Goal: Transaction & Acquisition: Purchase product/service

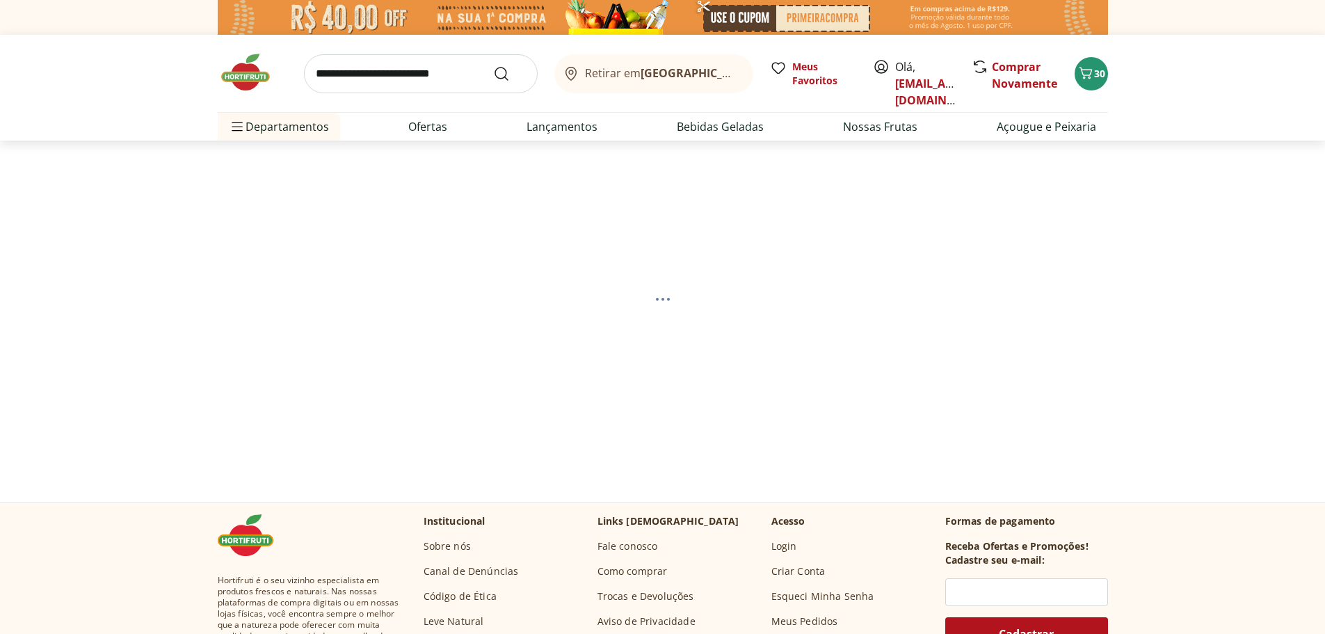
select select "**********"
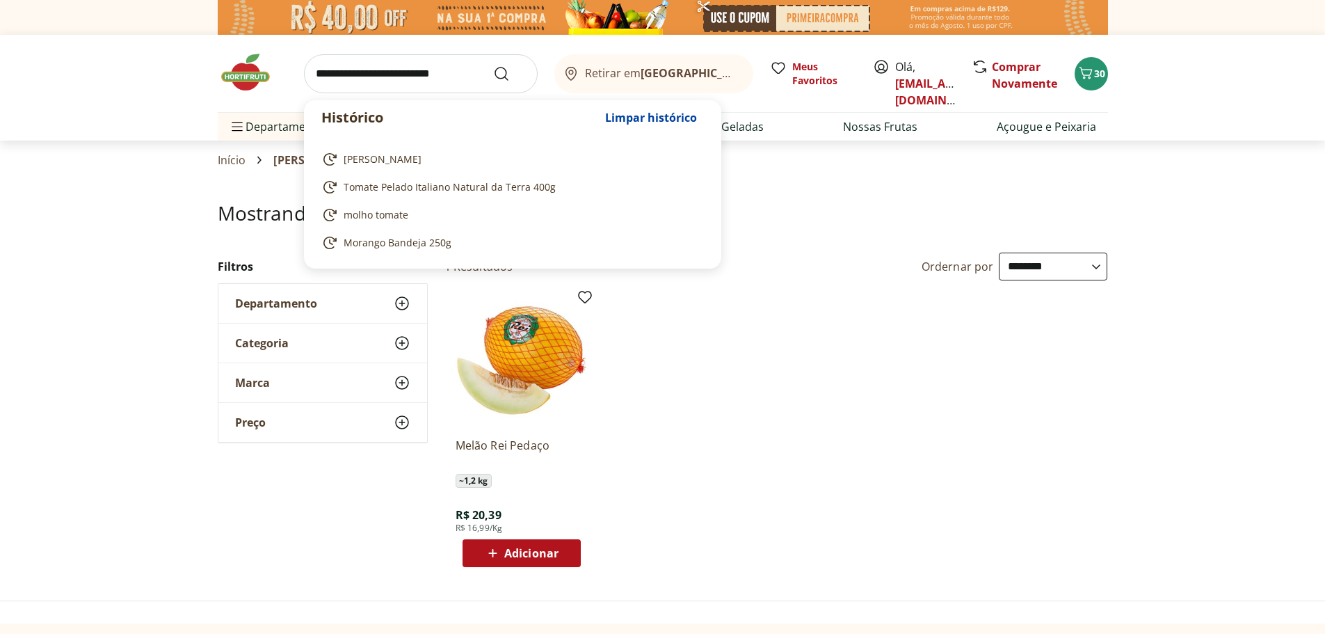
click at [385, 79] on input "search" at bounding box center [421, 73] width 234 height 39
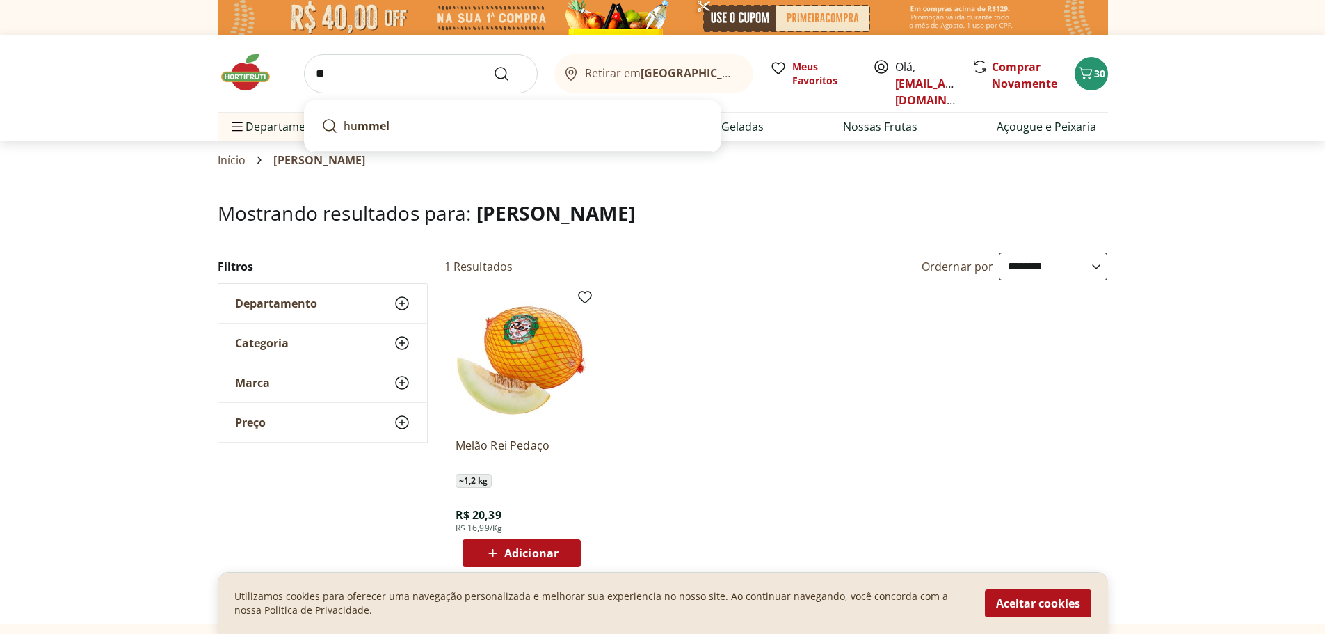
type input "*"
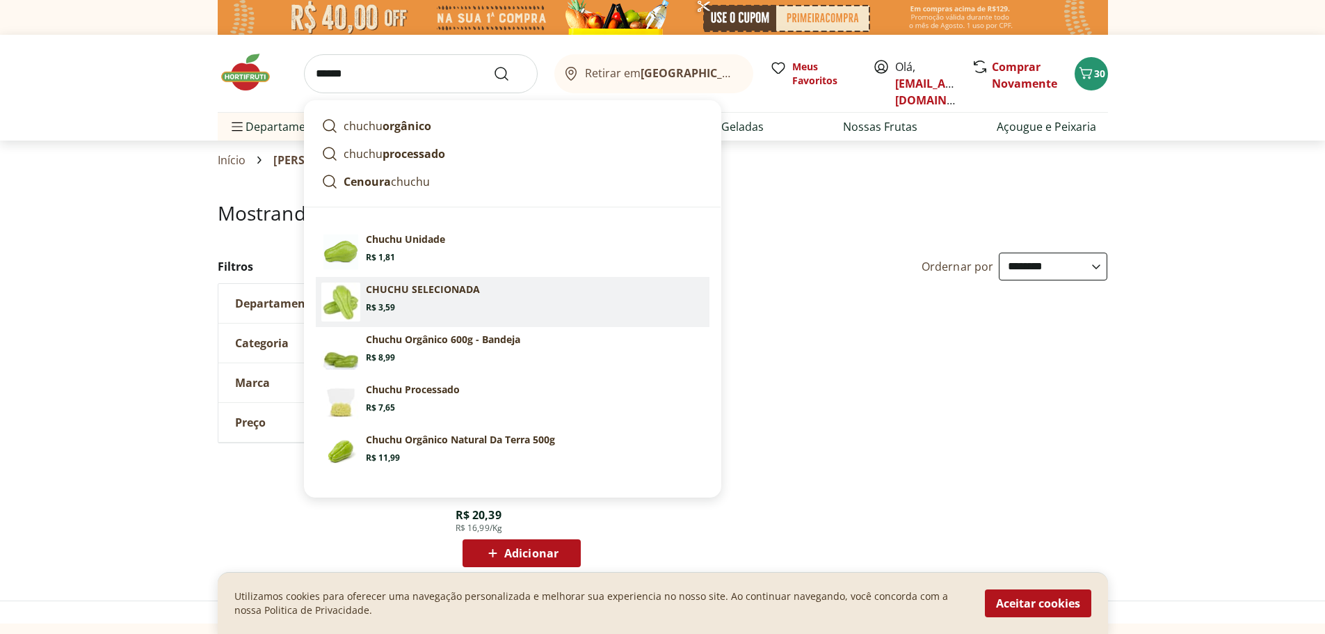
click at [428, 286] on p "CHUCHU SELECIONADA" at bounding box center [423, 289] width 114 height 14
type input "**********"
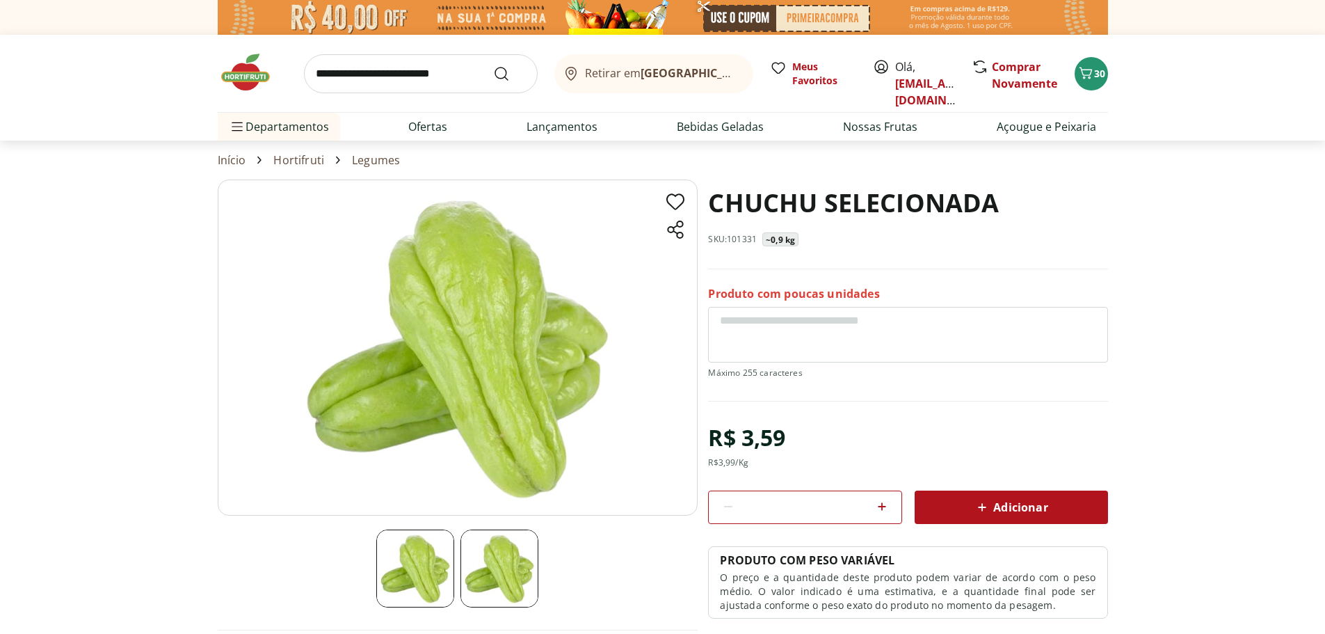
click at [884, 506] on icon at bounding box center [882, 506] width 8 height 8
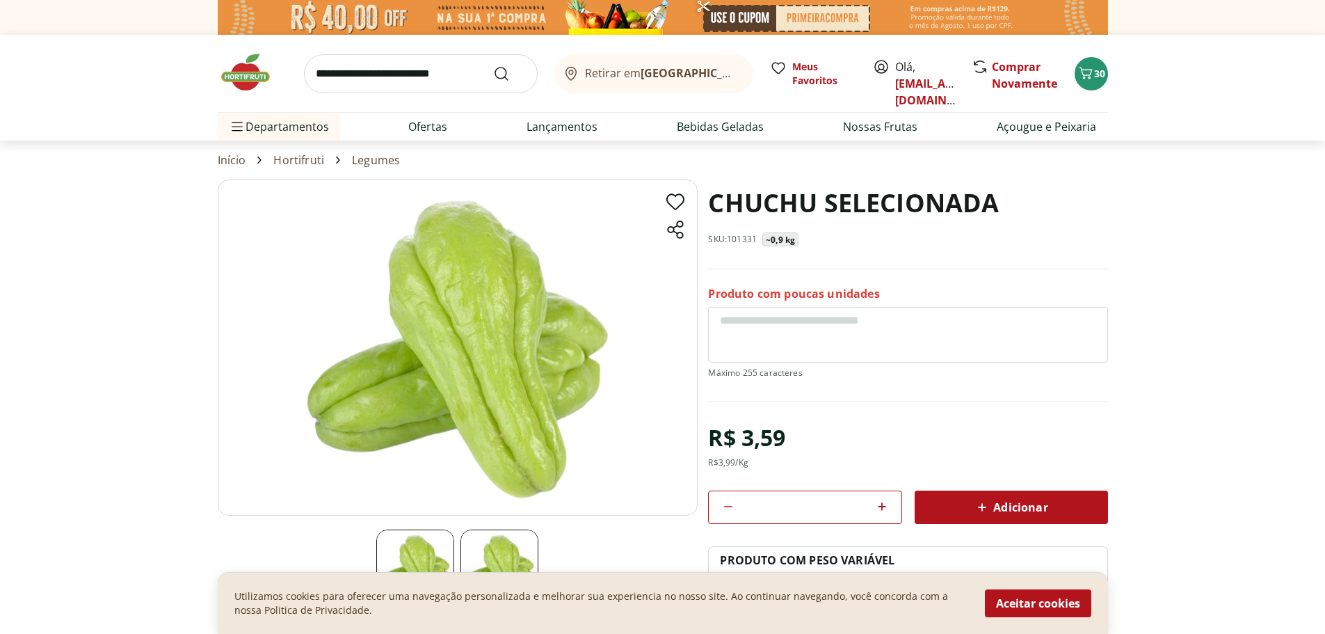
click at [884, 506] on icon at bounding box center [882, 506] width 8 height 8
click at [728, 513] on icon at bounding box center [728, 506] width 17 height 17
type input "*"
click at [714, 508] on div "*" at bounding box center [804, 506] width 193 height 33
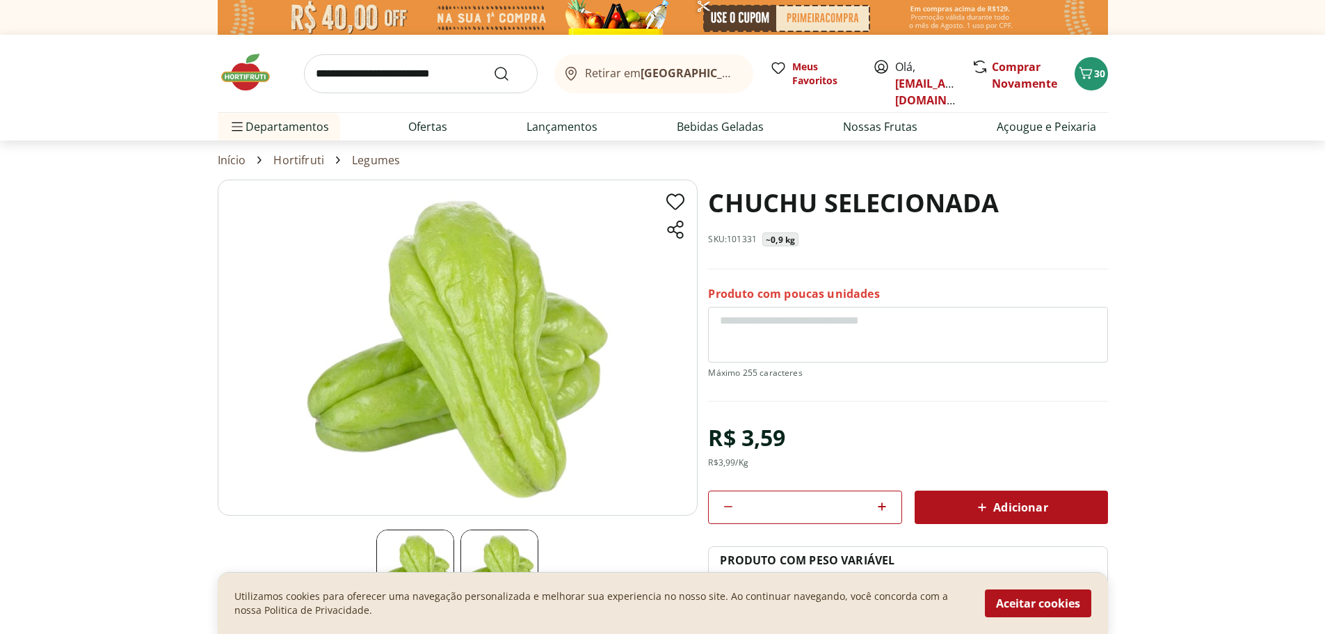
click at [978, 508] on icon at bounding box center [982, 507] width 17 height 17
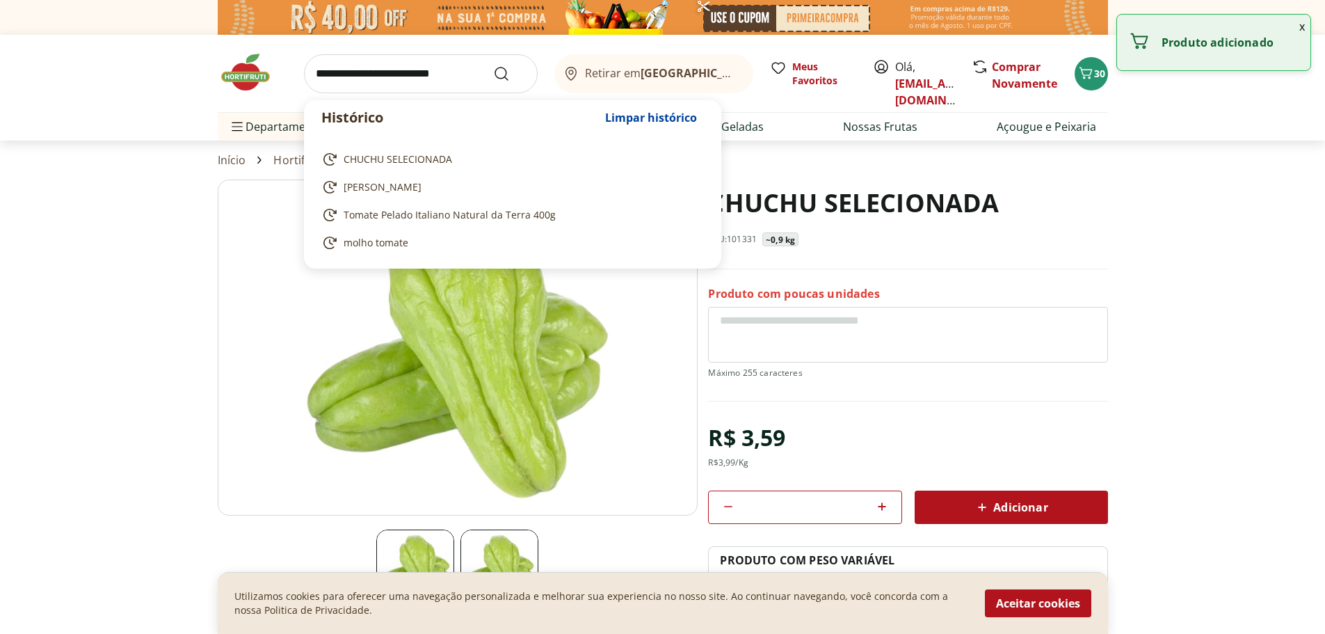
click at [366, 77] on input "search" at bounding box center [421, 73] width 234 height 39
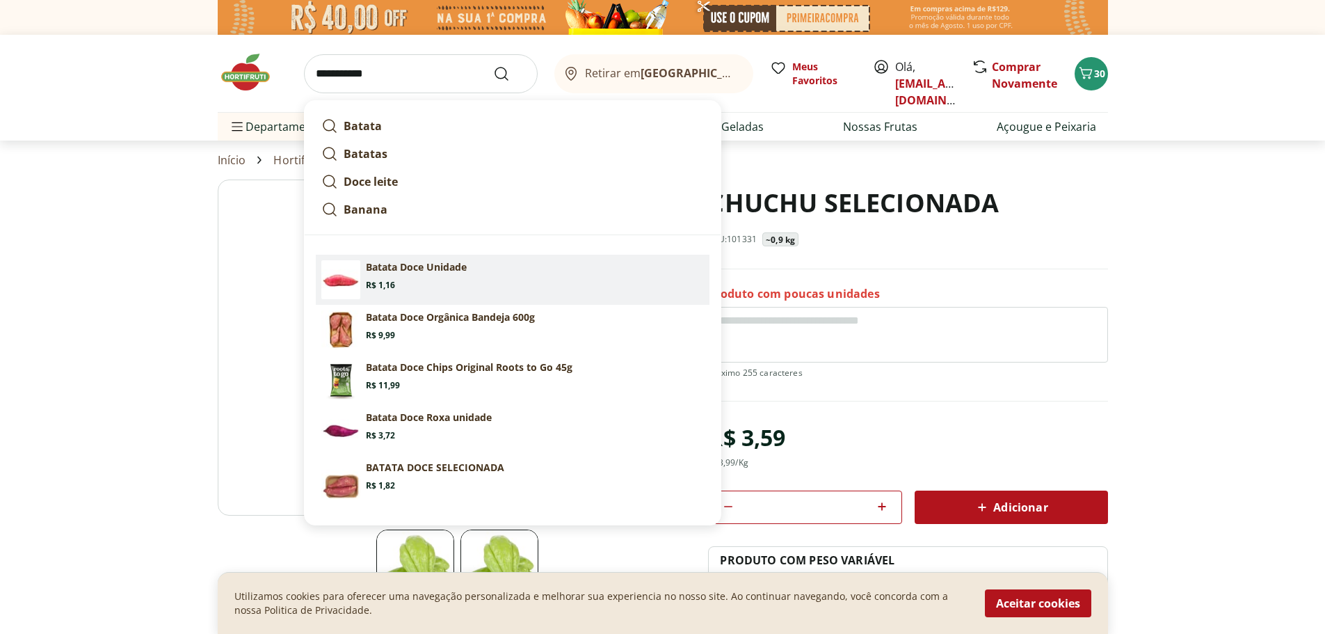
click at [435, 279] on section "Batata Doce Unidade Price: R$ 1,16" at bounding box center [535, 275] width 338 height 31
type input "**********"
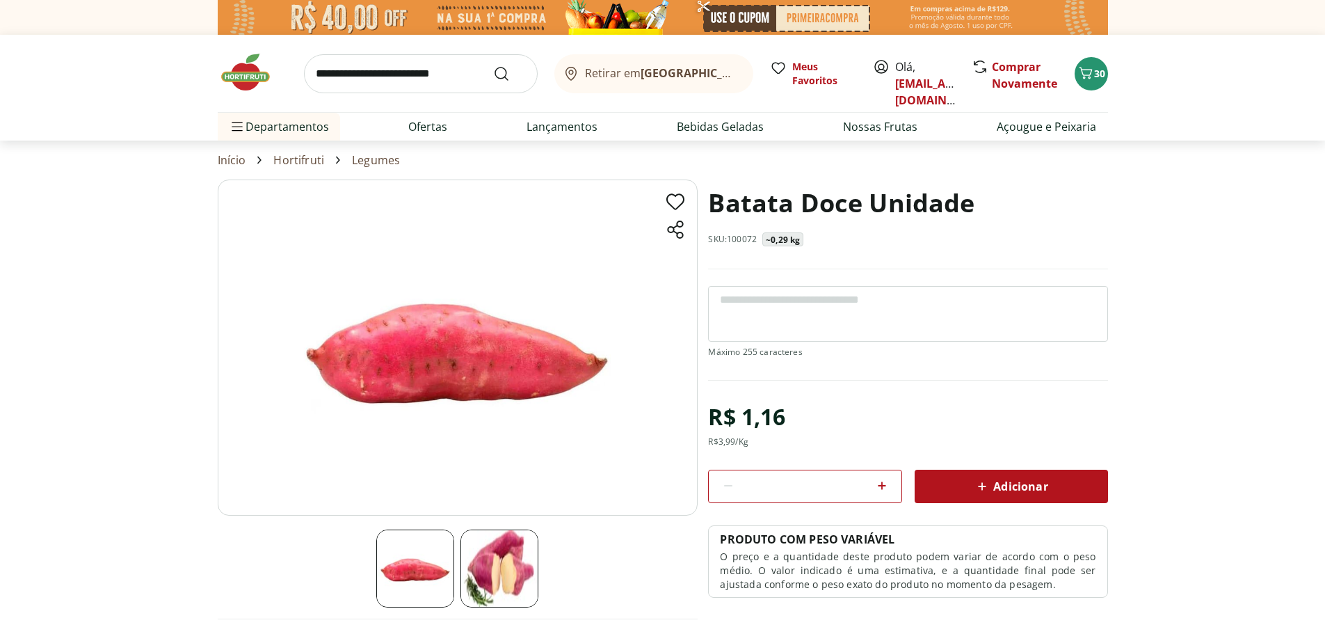
click at [887, 488] on icon at bounding box center [882, 485] width 17 height 17
type input "*"
click at [1018, 492] on span "Adicionar" at bounding box center [1011, 486] width 74 height 17
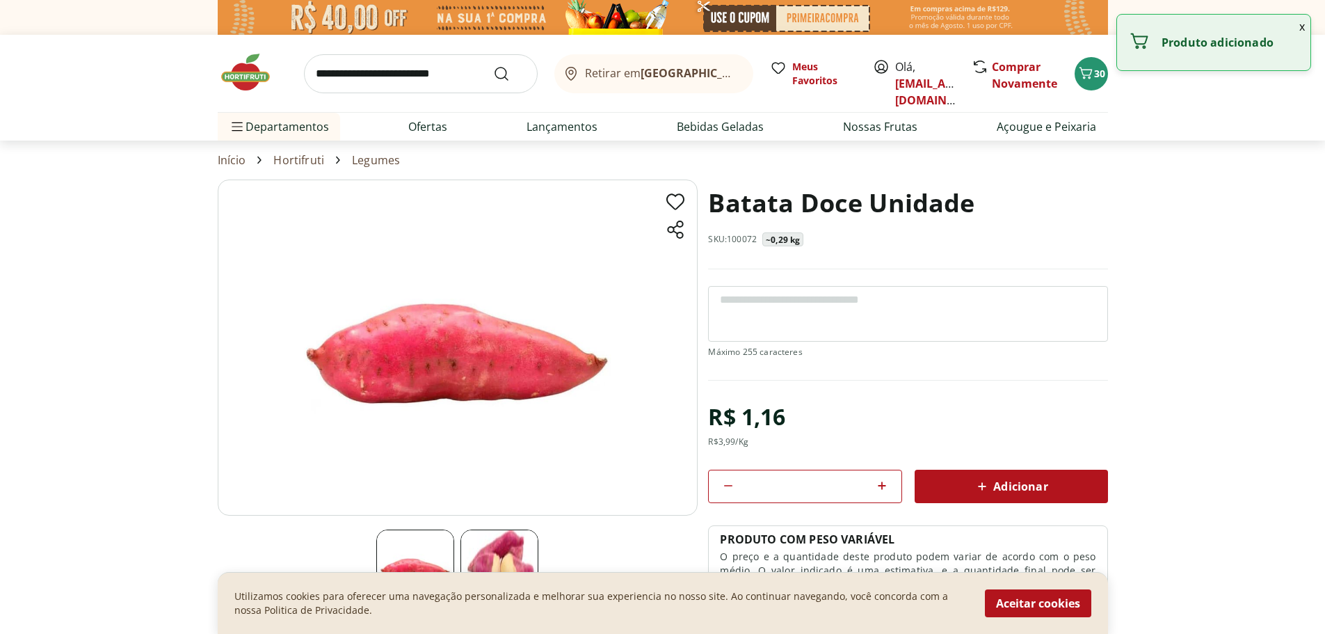
click at [365, 84] on input "search" at bounding box center [421, 73] width 234 height 39
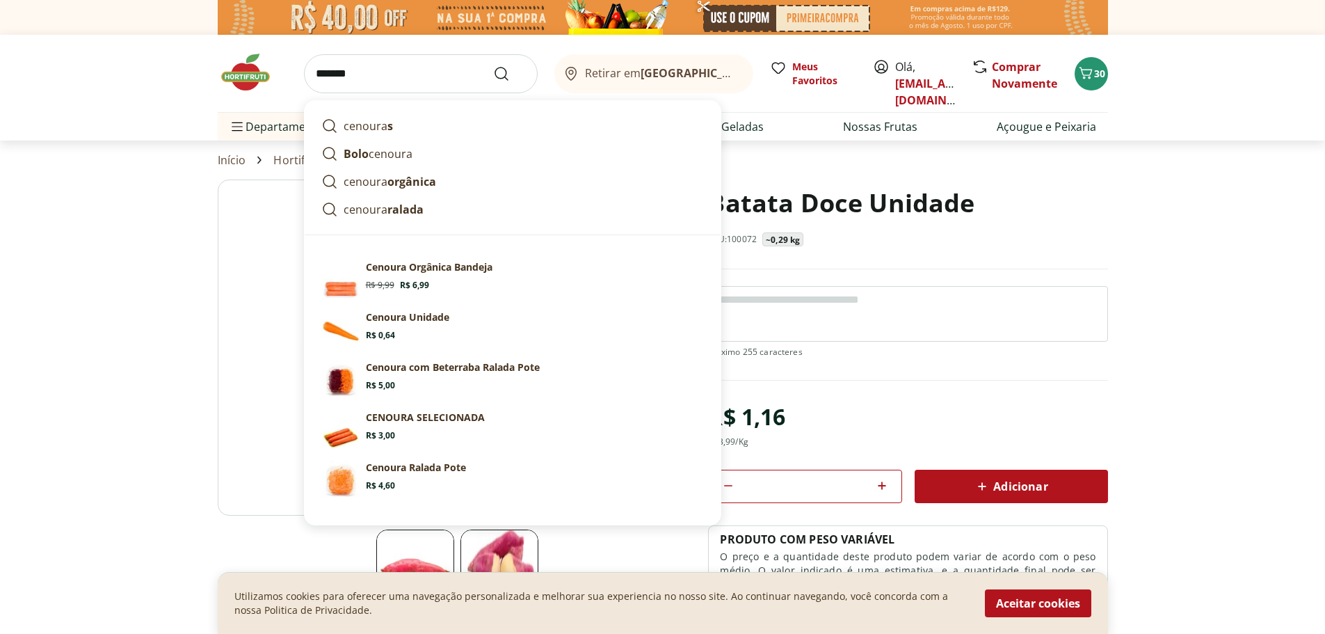
type input "*******"
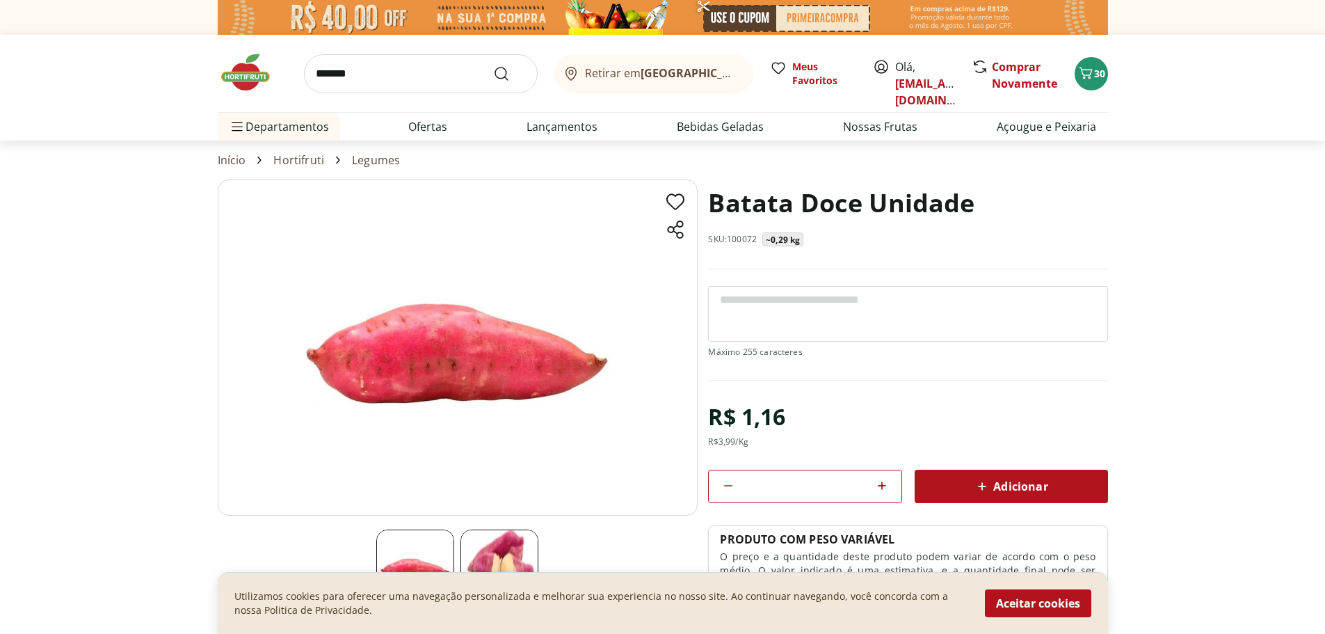
click at [833, 404] on div "R$ 1,16 R$ 3,99 /Kg * Adicionar PRODUTO COM PESO VARIÁVEL O preço e a quantidad…" at bounding box center [907, 497] width 399 height 200
click at [885, 488] on icon at bounding box center [882, 485] width 17 height 17
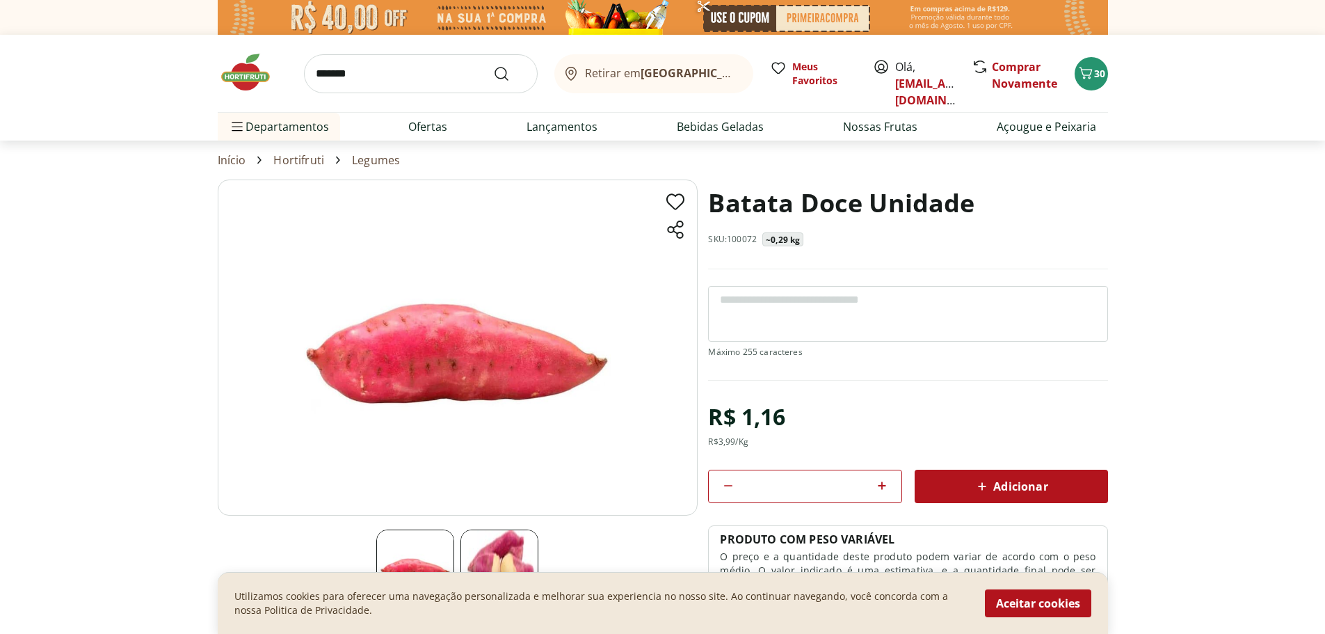
click at [885, 488] on icon at bounding box center [882, 485] width 17 height 17
type input "**"
click at [980, 485] on icon at bounding box center [983, 486] width 8 height 8
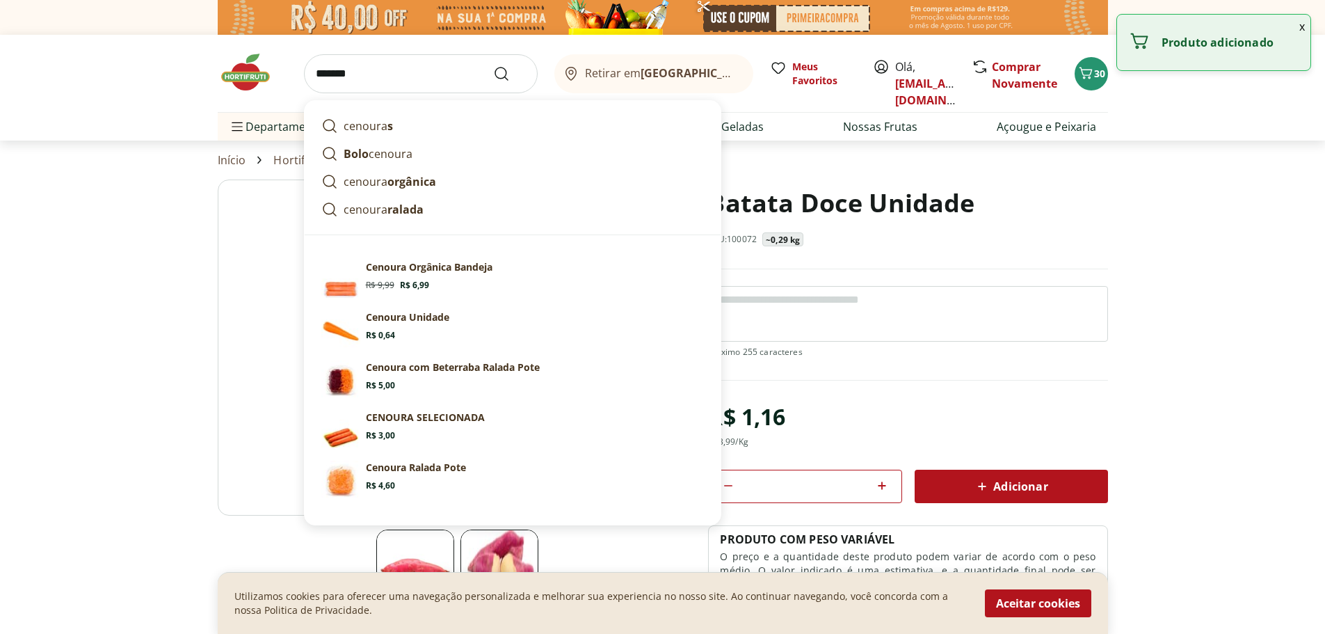
click at [396, 83] on input "*******" at bounding box center [421, 73] width 234 height 39
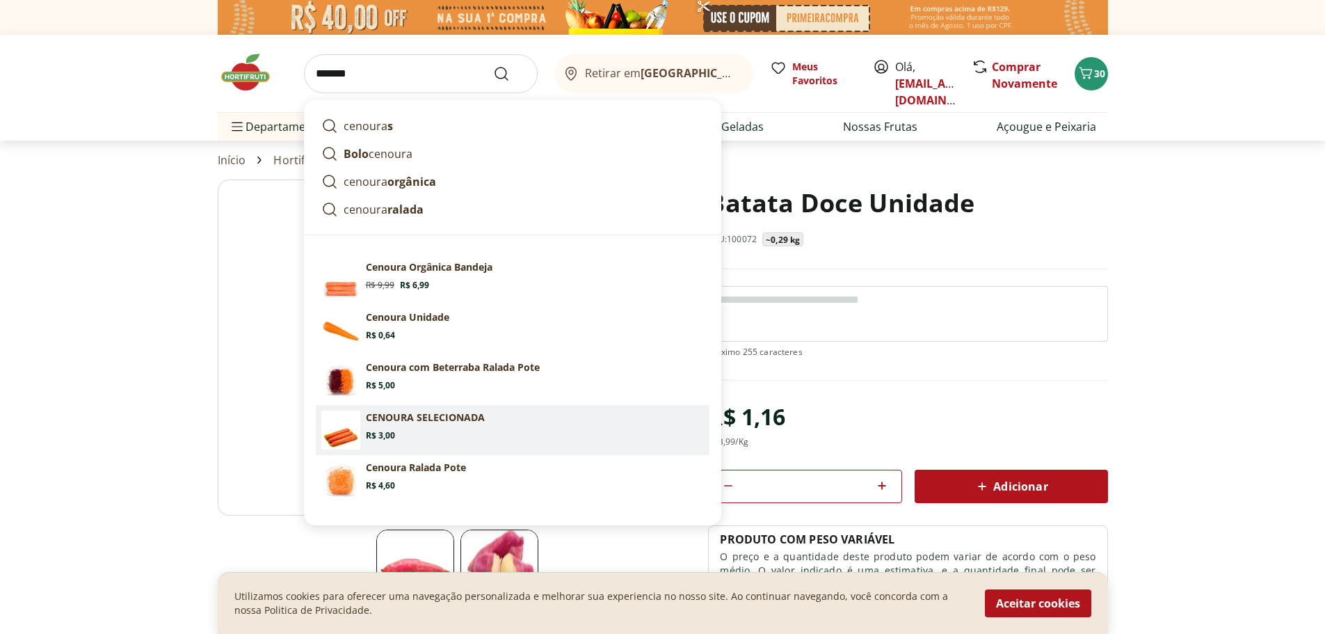
click at [417, 440] on section "CENOURA SELECIONADA Price: R$ 3,00" at bounding box center [535, 425] width 338 height 31
type input "**********"
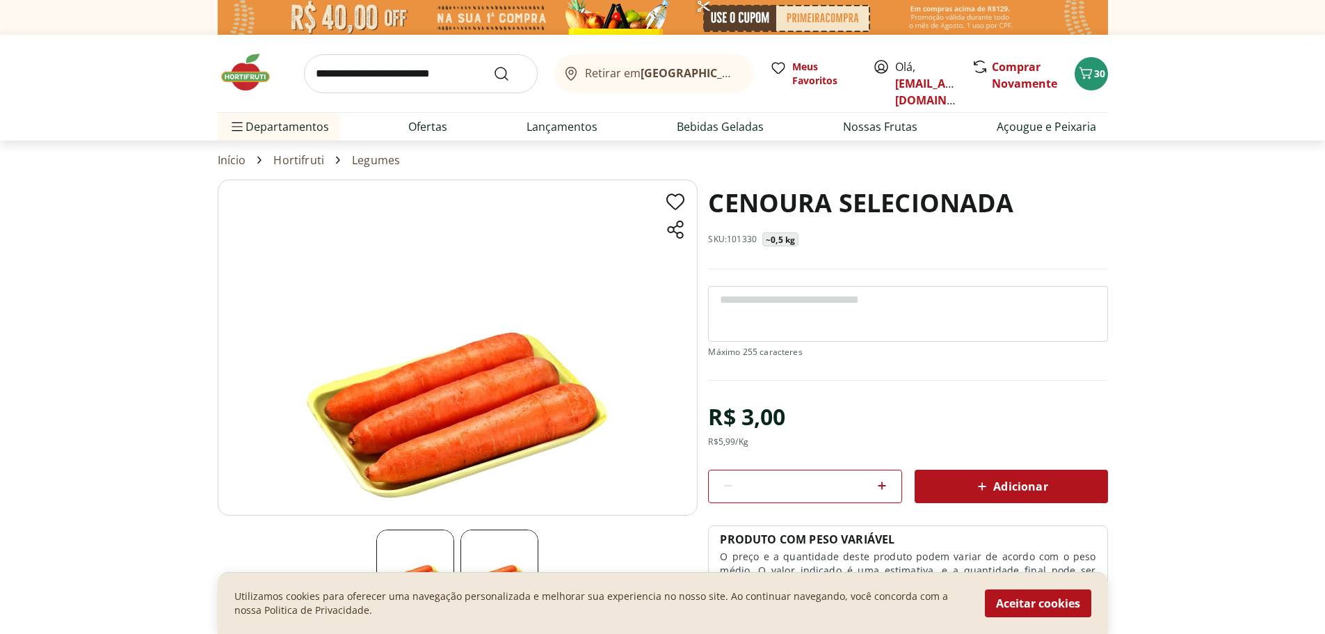
click at [892, 488] on div "*" at bounding box center [804, 485] width 193 height 33
click at [878, 481] on icon at bounding box center [882, 485] width 17 height 17
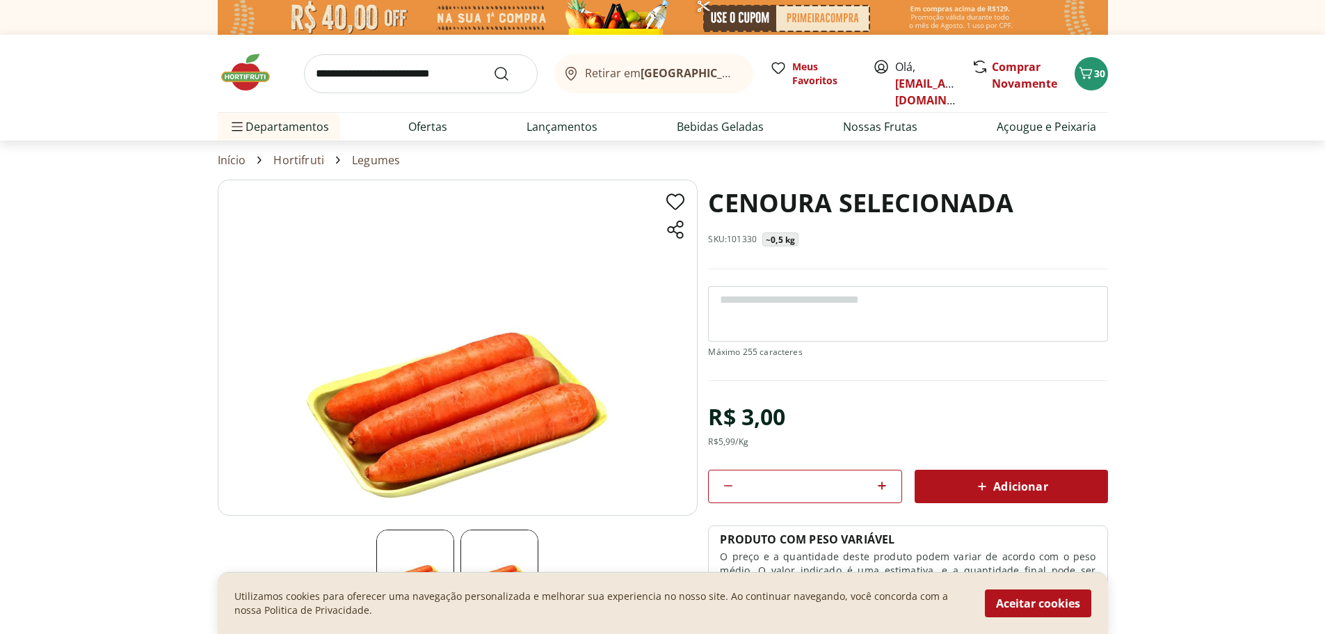
click at [887, 481] on icon at bounding box center [882, 485] width 17 height 17
click at [718, 477] on div "*" at bounding box center [804, 485] width 193 height 33
click at [719, 482] on div "*" at bounding box center [804, 485] width 193 height 33
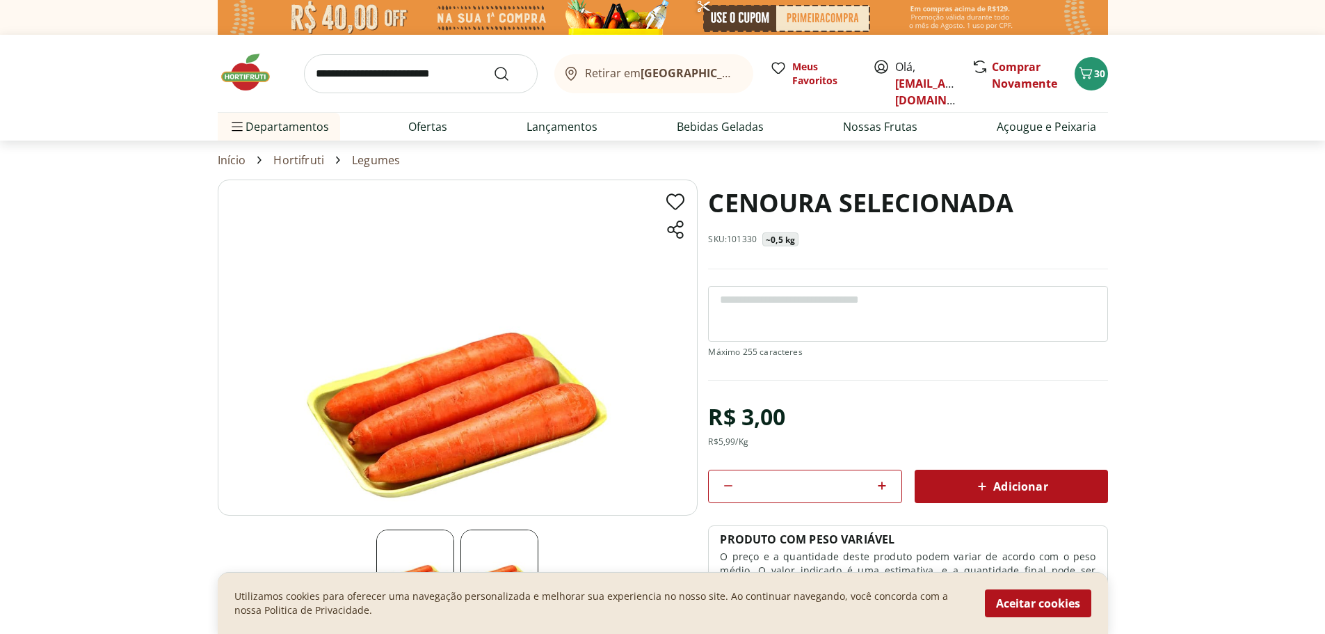
click at [726, 490] on icon at bounding box center [728, 485] width 17 height 17
type input "*"
click at [1024, 479] on span "Adicionar" at bounding box center [1011, 486] width 74 height 17
click at [1100, 76] on span "30" at bounding box center [1099, 73] width 11 height 13
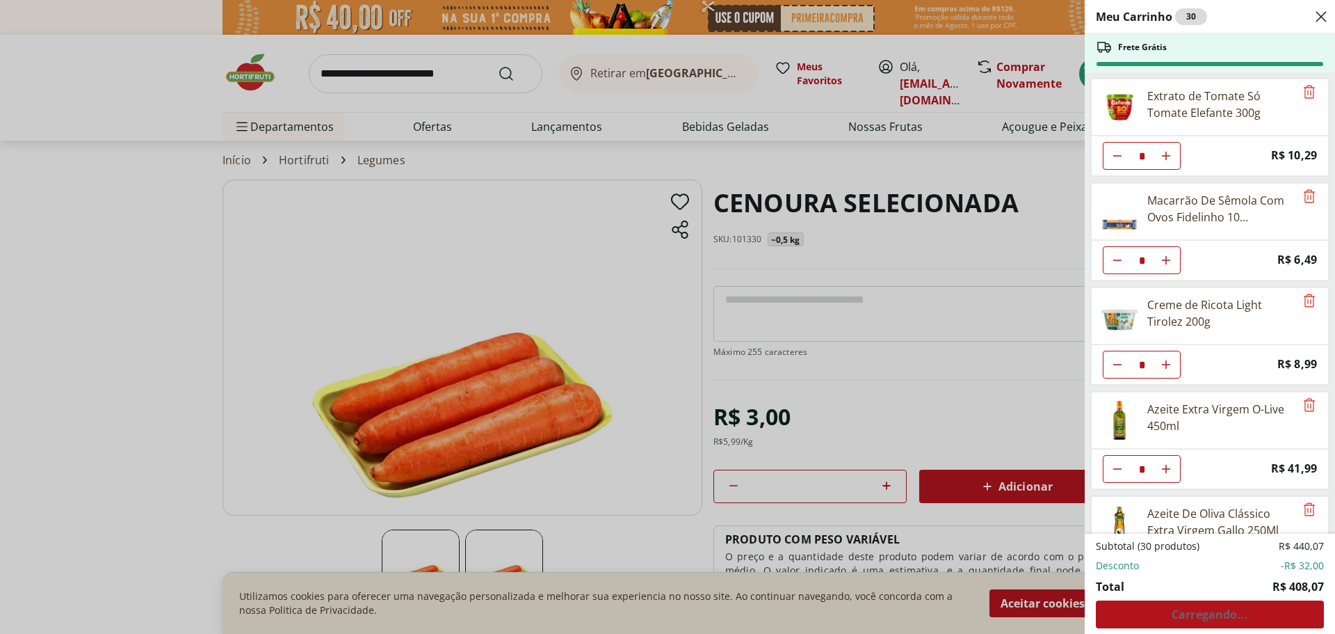
click at [975, 429] on div "Meu Carrinho 30 Frete Grátis Extrato de Tomate Só Tomate Elefante 300g * Price:…" at bounding box center [667, 317] width 1335 height 634
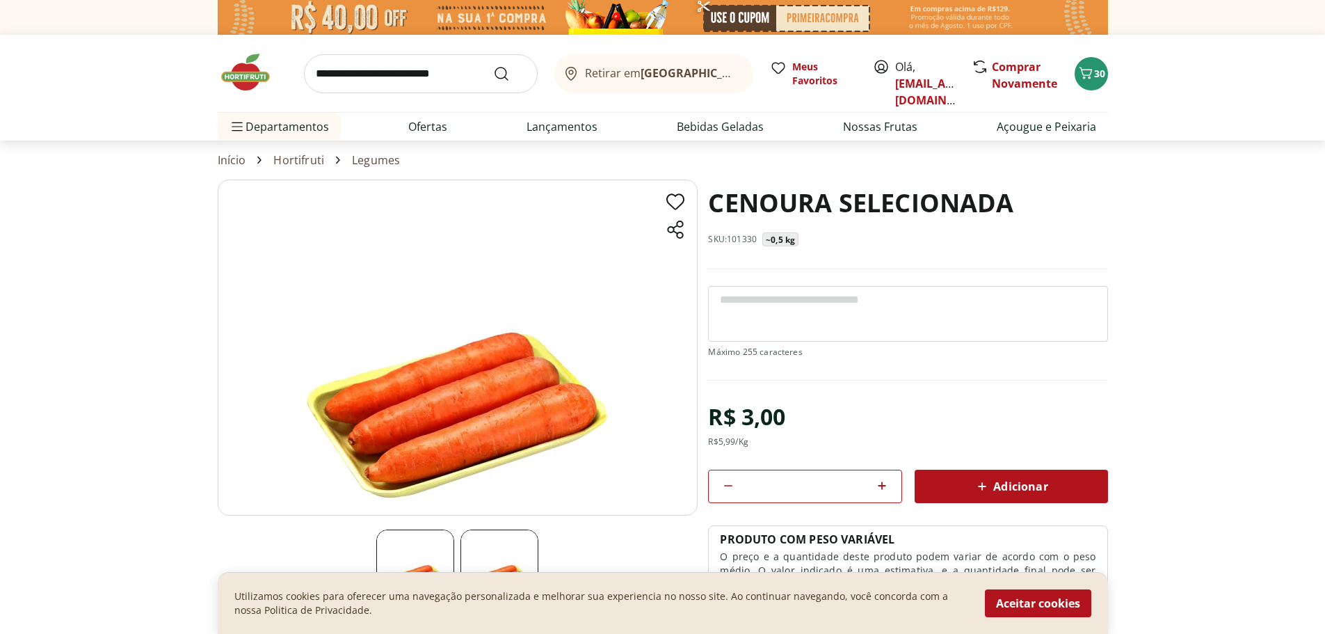
click at [993, 483] on span "Adicionar" at bounding box center [1011, 486] width 74 height 17
click at [1024, 600] on button "Aceitar cookies" at bounding box center [1038, 603] width 106 height 28
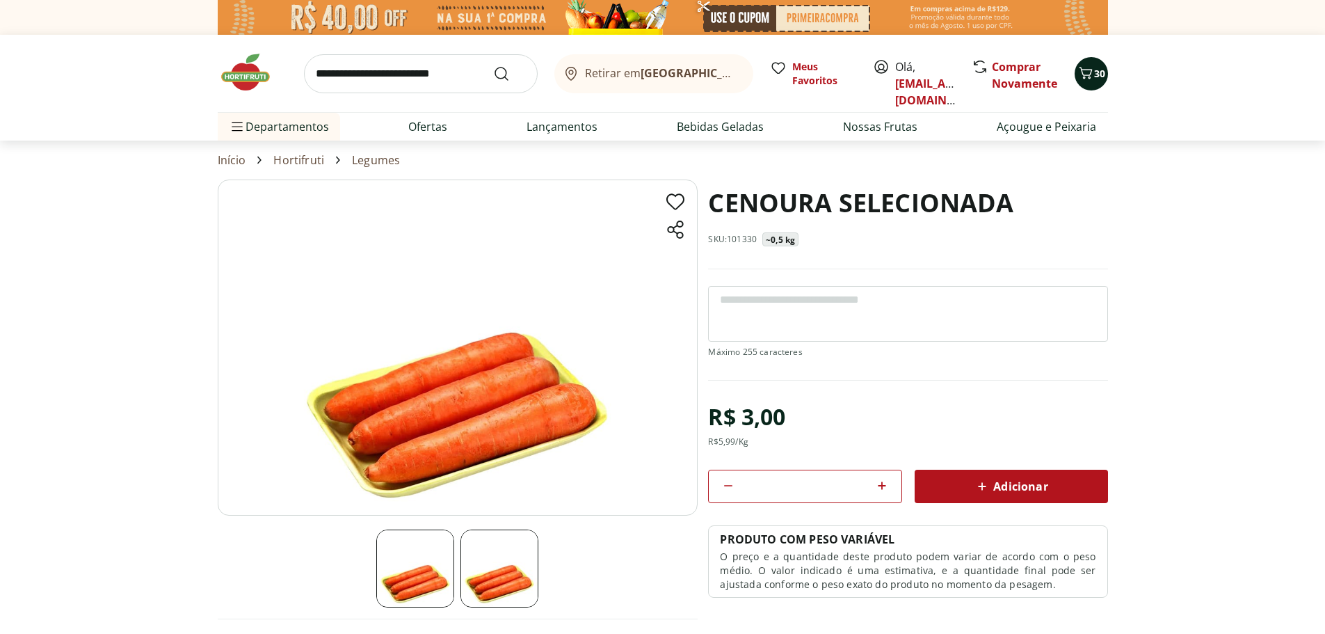
click at [1085, 62] on button "30" at bounding box center [1091, 73] width 33 height 33
click at [874, 495] on span at bounding box center [882, 486] width 17 height 18
type input "*"
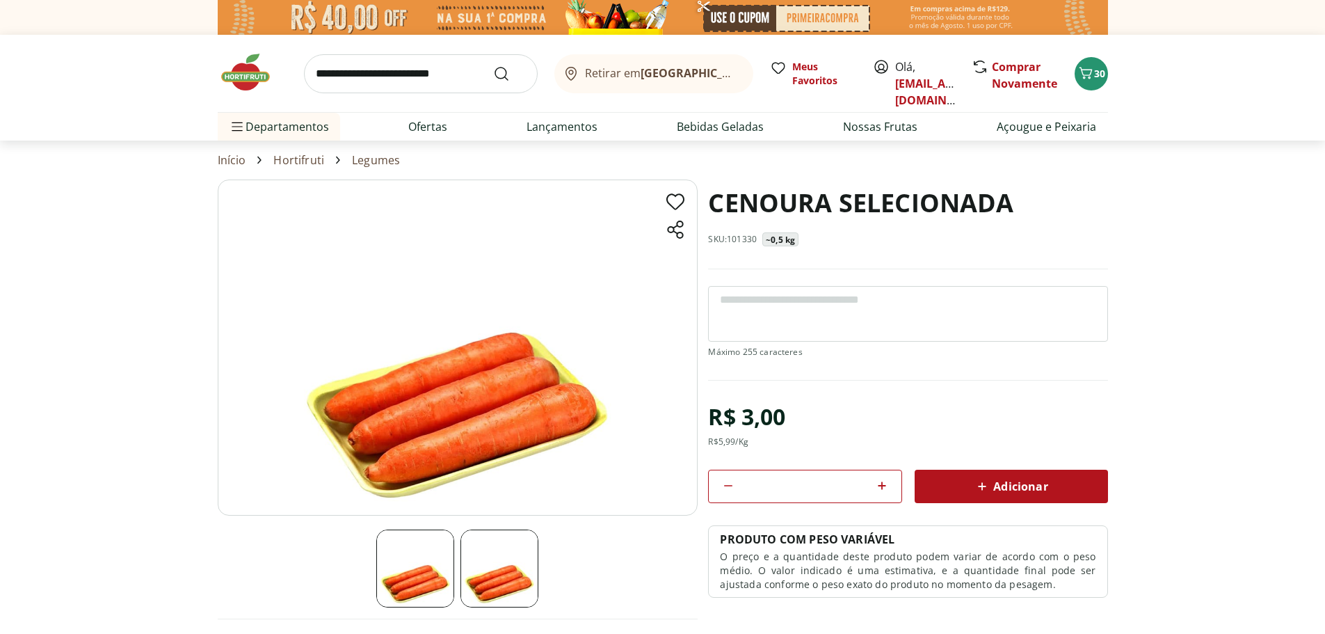
click at [954, 489] on div "Adicionar" at bounding box center [1011, 486] width 171 height 25
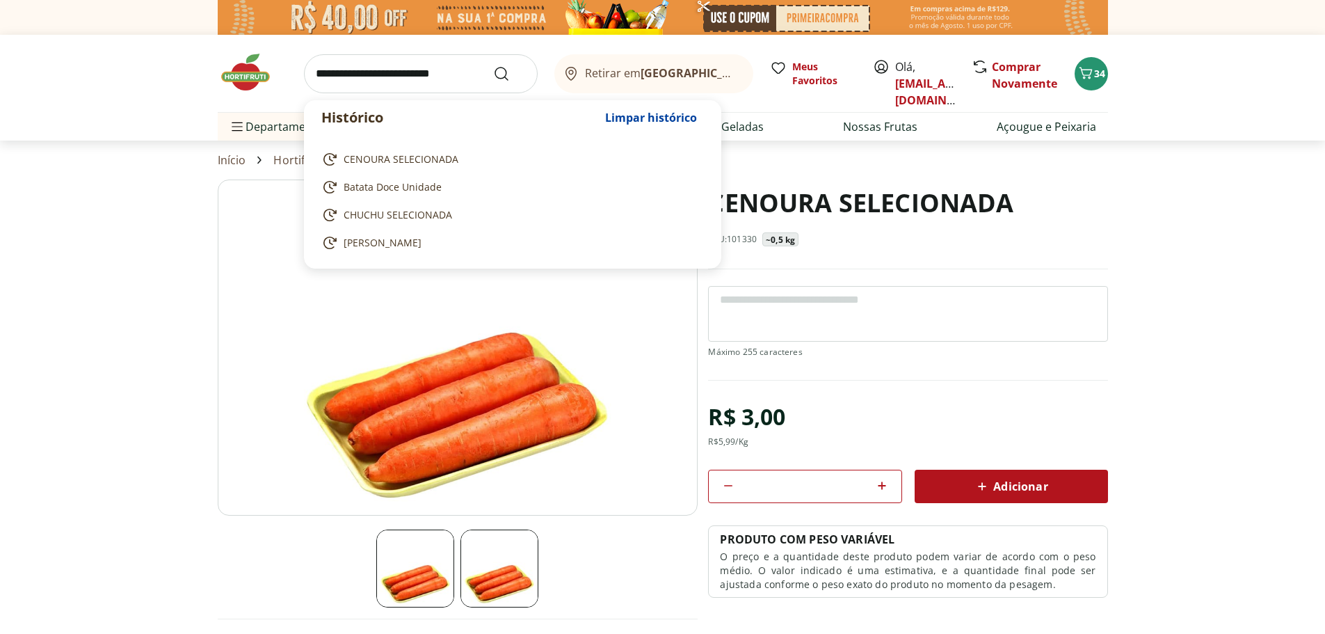
click at [353, 69] on input "search" at bounding box center [421, 73] width 234 height 39
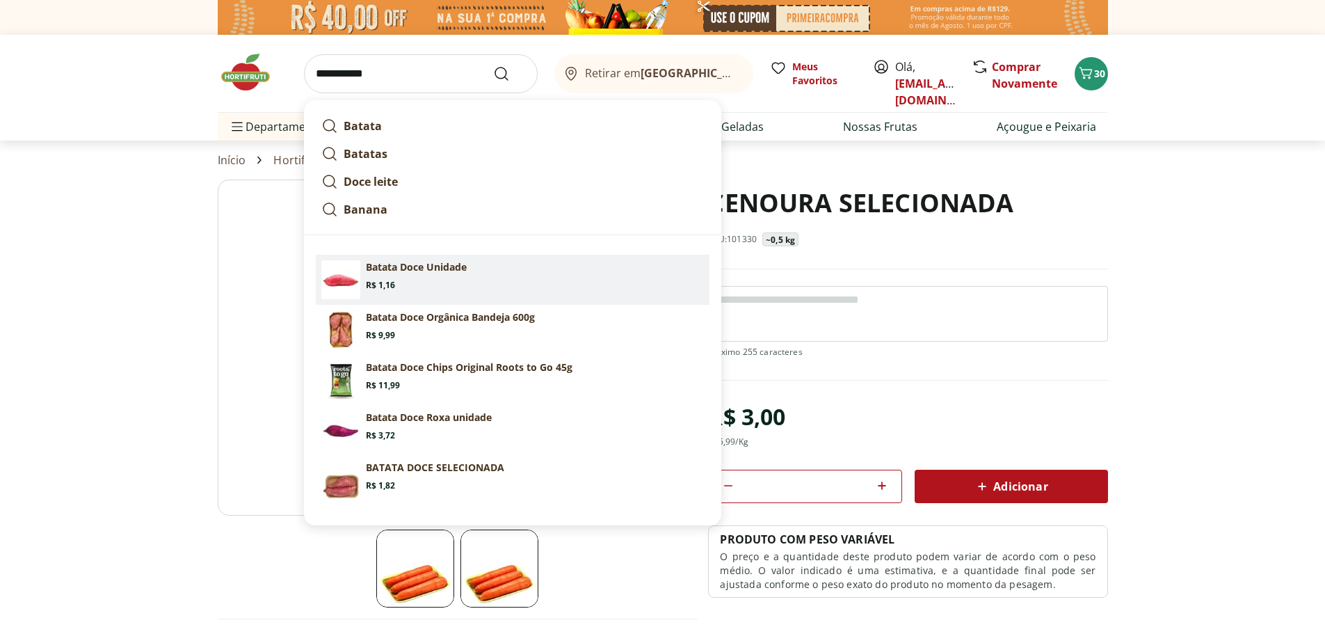
click at [471, 287] on section "Batata Doce Unidade Price: R$ 1,16" at bounding box center [535, 275] width 338 height 31
type input "**********"
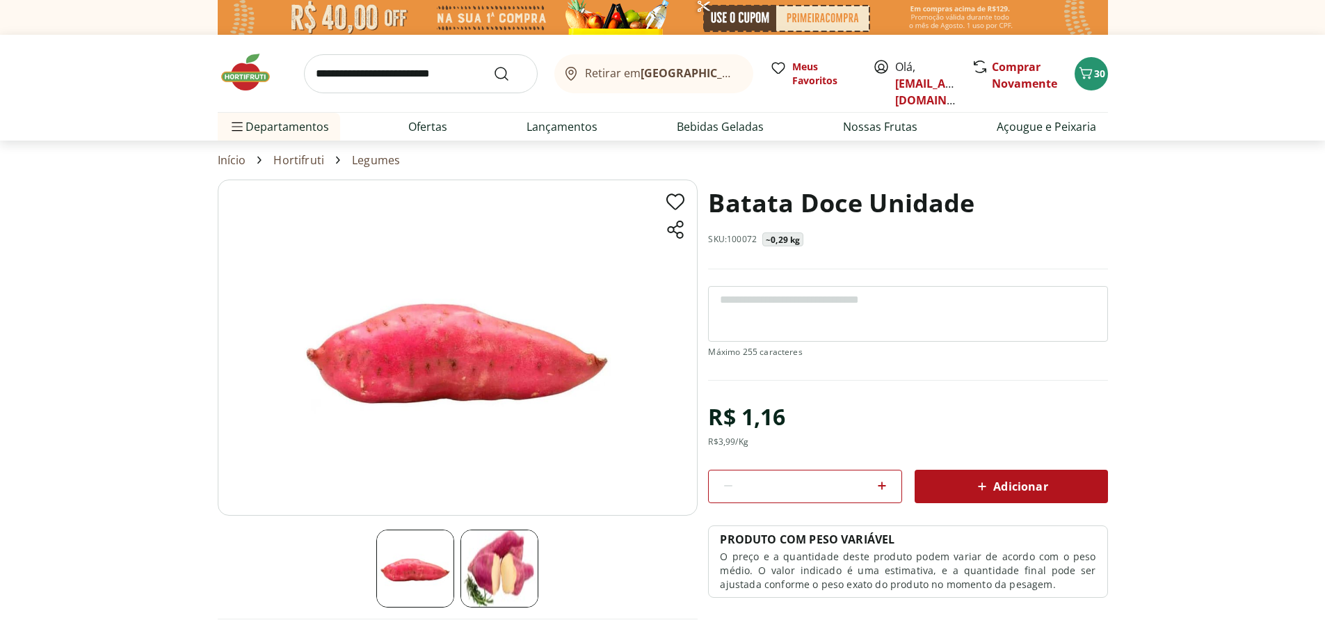
click at [879, 485] on icon at bounding box center [882, 485] width 8 height 8
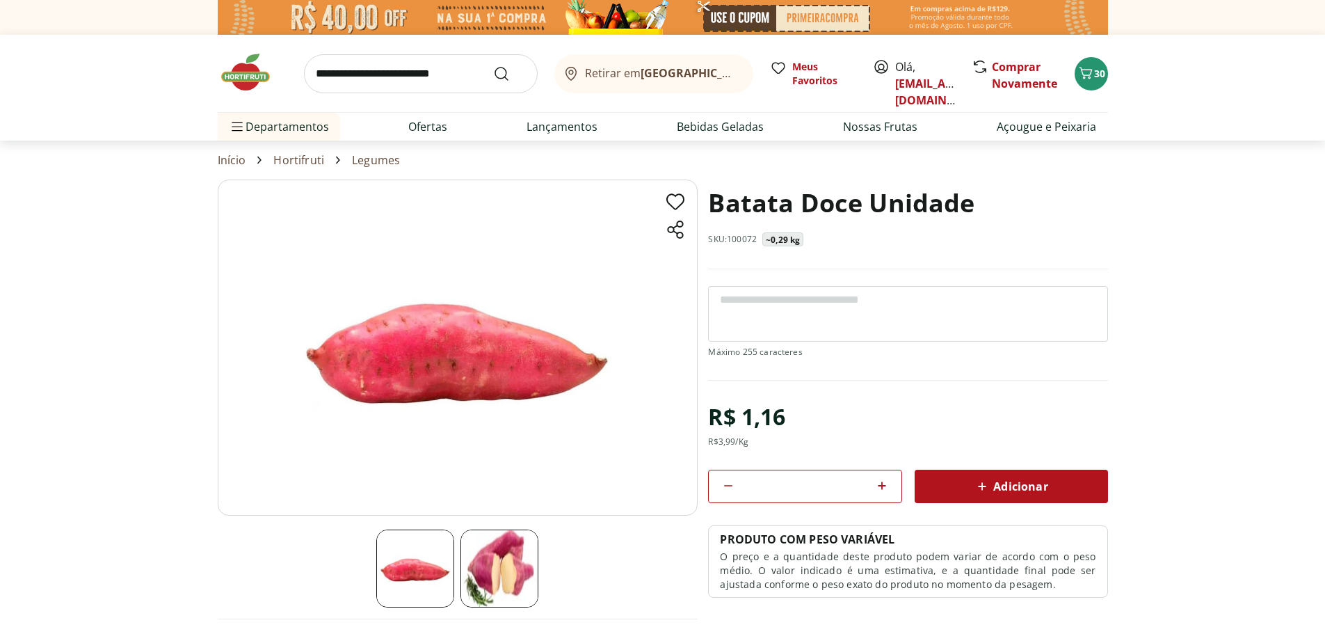
click at [879, 485] on icon at bounding box center [882, 485] width 8 height 8
type input "*"
click at [983, 495] on div "Adicionar" at bounding box center [1011, 486] width 171 height 25
click at [1096, 76] on span "30" at bounding box center [1099, 73] width 11 height 13
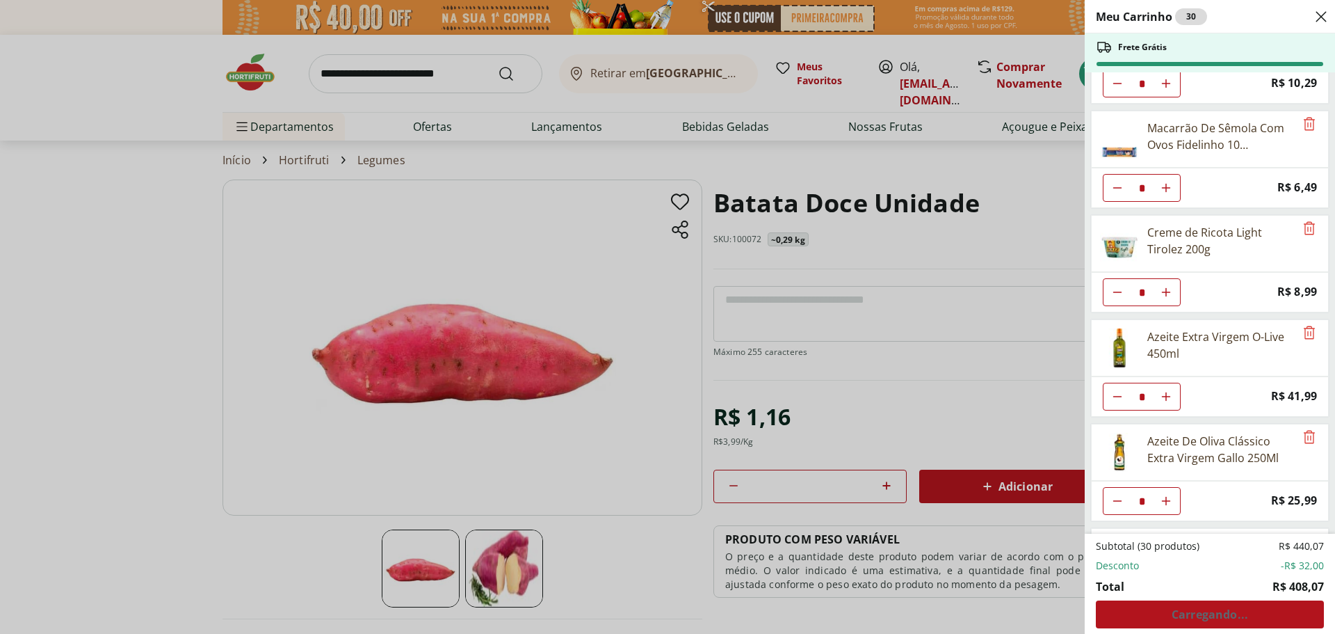
scroll to position [66, 0]
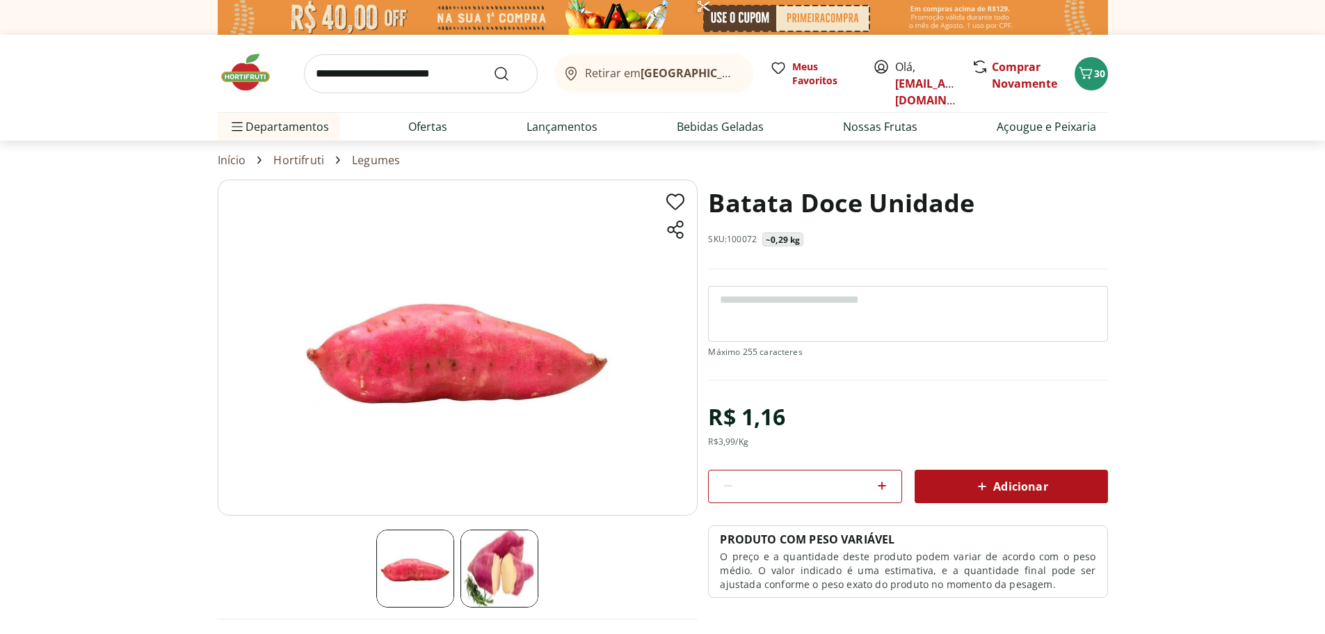
click at [882, 486] on icon at bounding box center [882, 485] width 17 height 17
click at [882, 486] on icon at bounding box center [882, 485] width 8 height 8
type input "*"
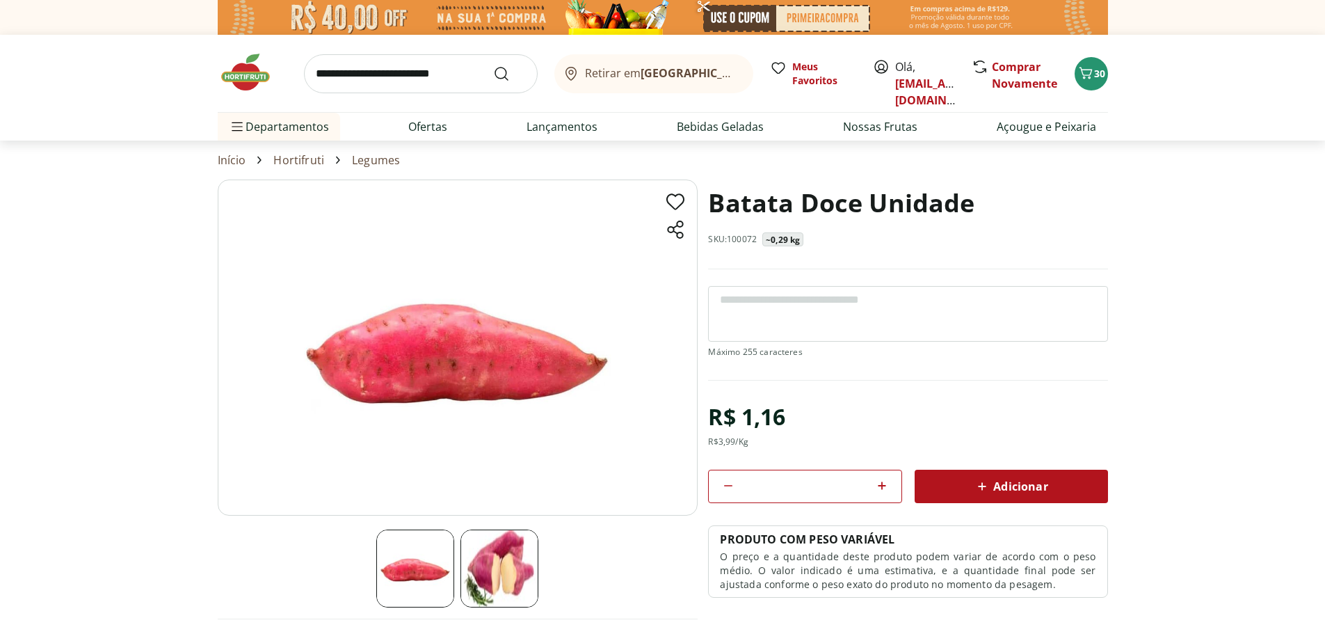
click at [1044, 485] on span "Adicionar" at bounding box center [1011, 486] width 74 height 17
click at [1088, 85] on button "30" at bounding box center [1091, 73] width 33 height 33
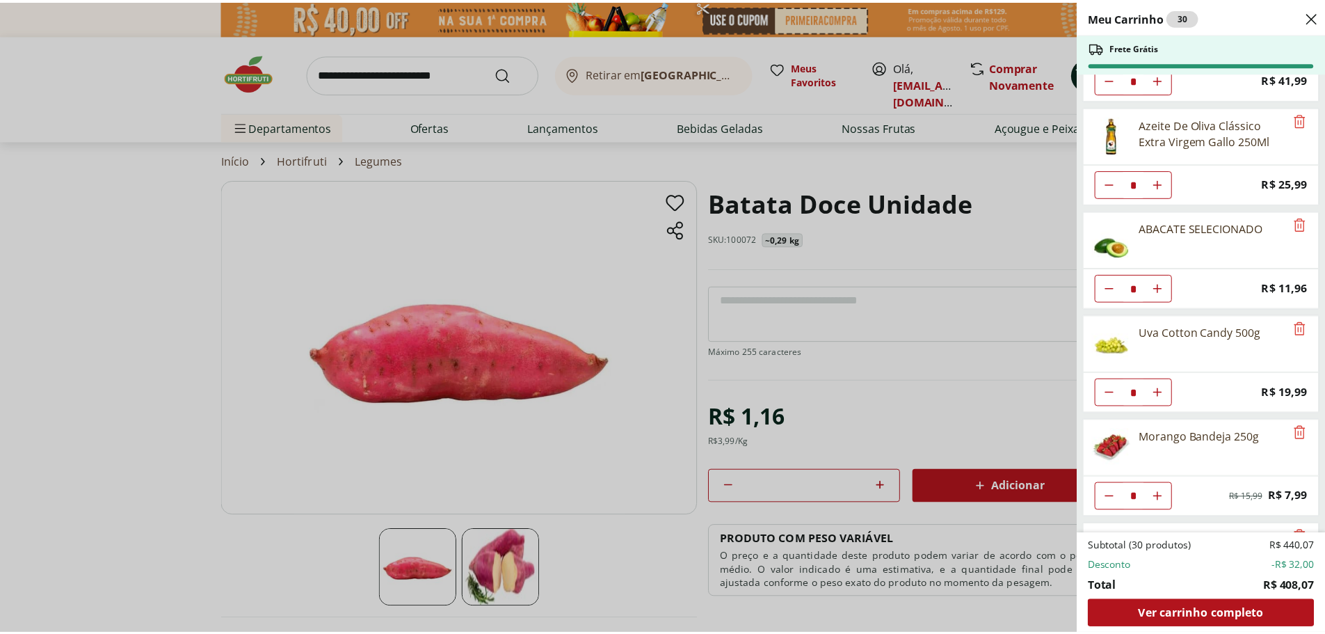
scroll to position [483, 0]
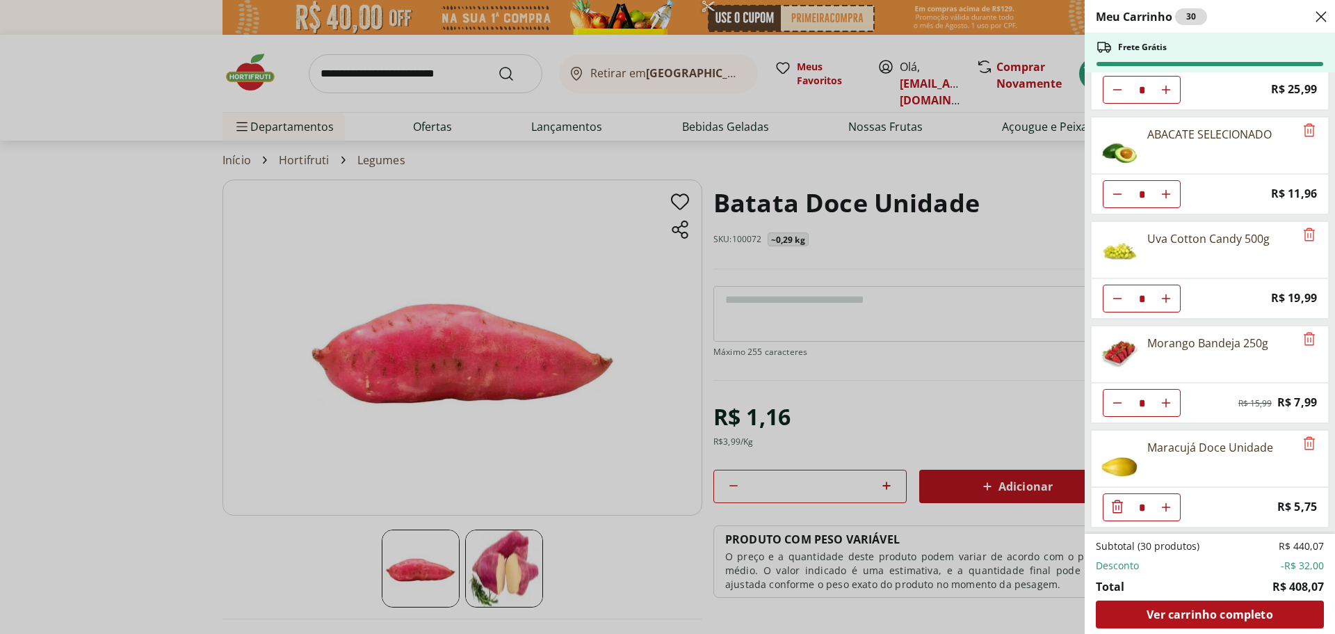
click at [441, 71] on div "Meu Carrinho 30 Frete Grátis Extrato de Tomate Só Tomate Elefante 300g * Price:…" at bounding box center [667, 317] width 1335 height 634
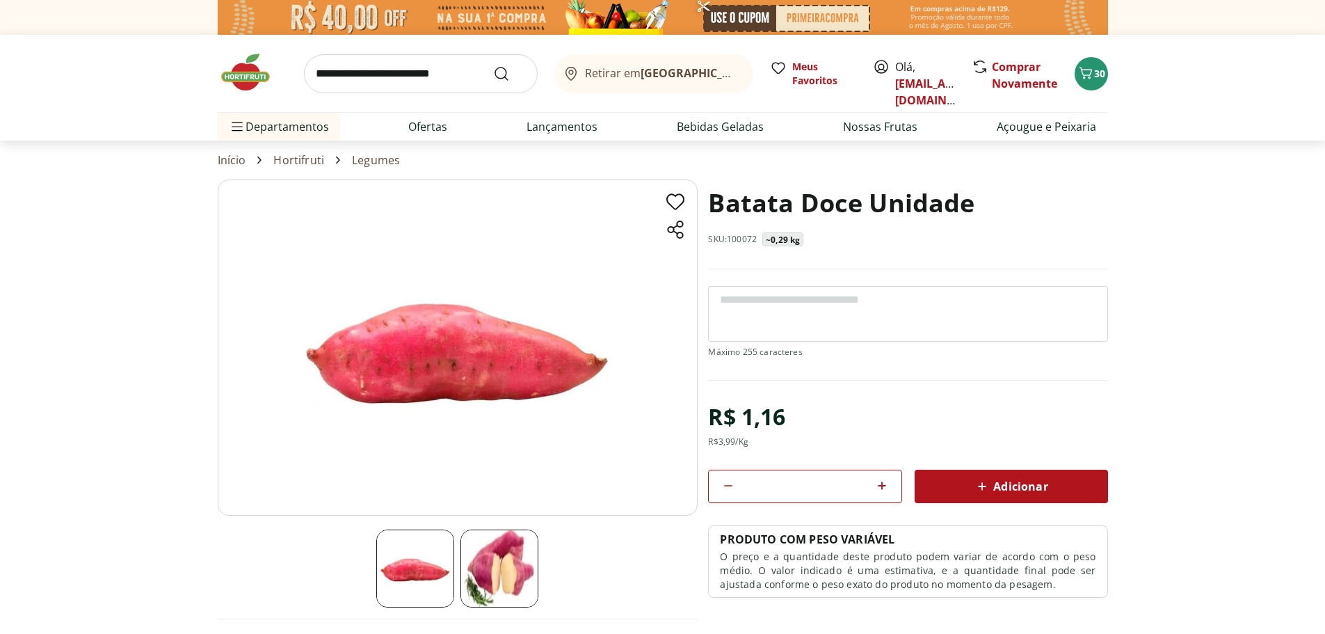
click at [437, 71] on input "search" at bounding box center [421, 73] width 234 height 39
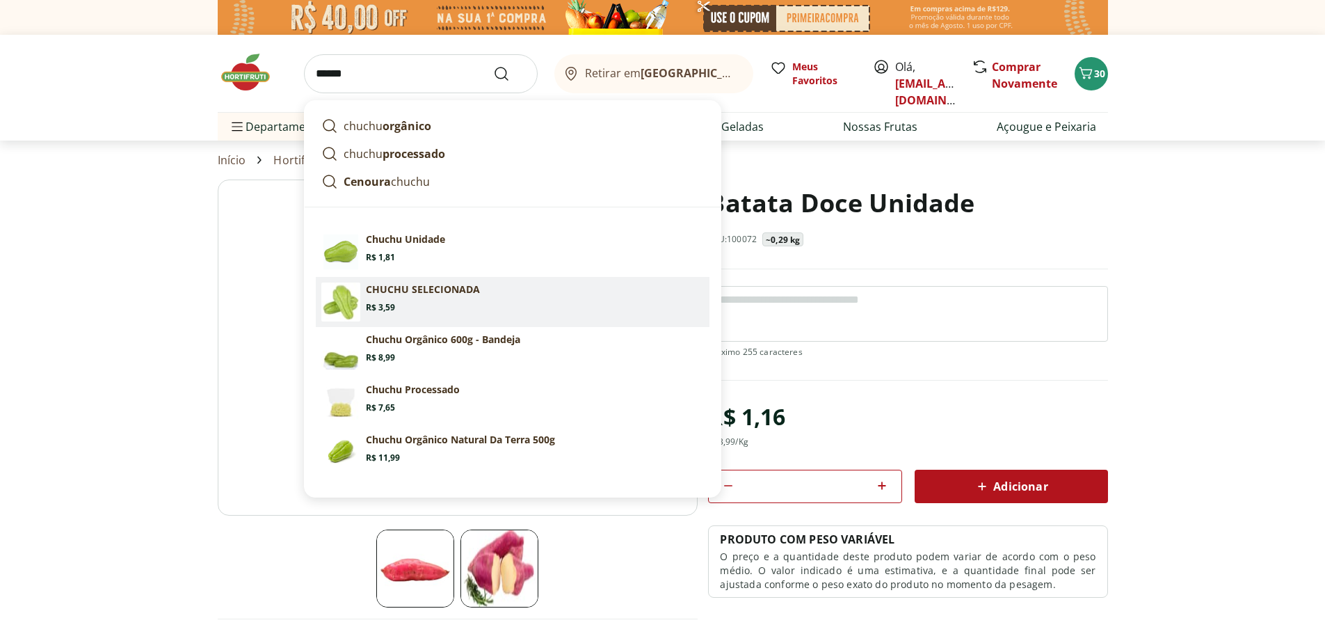
click at [454, 312] on section "CHUCHU SELECIONADA Price: R$ 3,59" at bounding box center [535, 297] width 338 height 31
type input "**********"
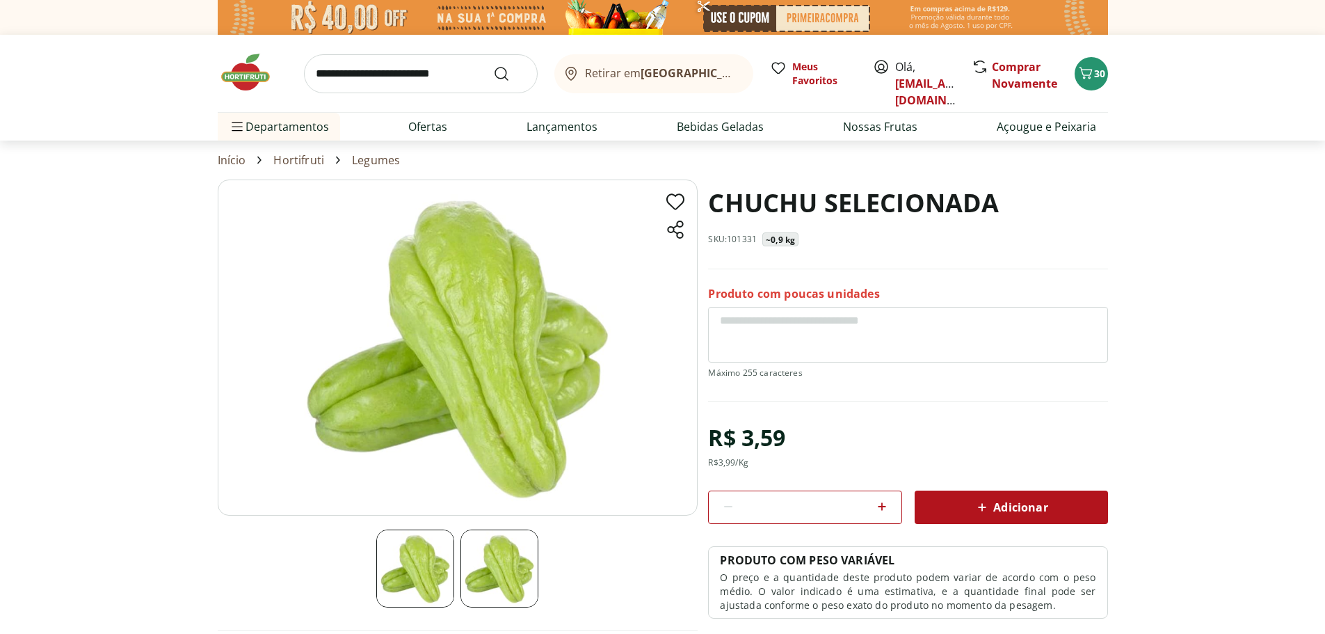
click at [883, 507] on icon at bounding box center [882, 506] width 17 height 17
type input "*"
click at [1008, 504] on span "Adicionar" at bounding box center [1011, 507] width 74 height 17
click at [1098, 71] on span "30" at bounding box center [1099, 73] width 11 height 13
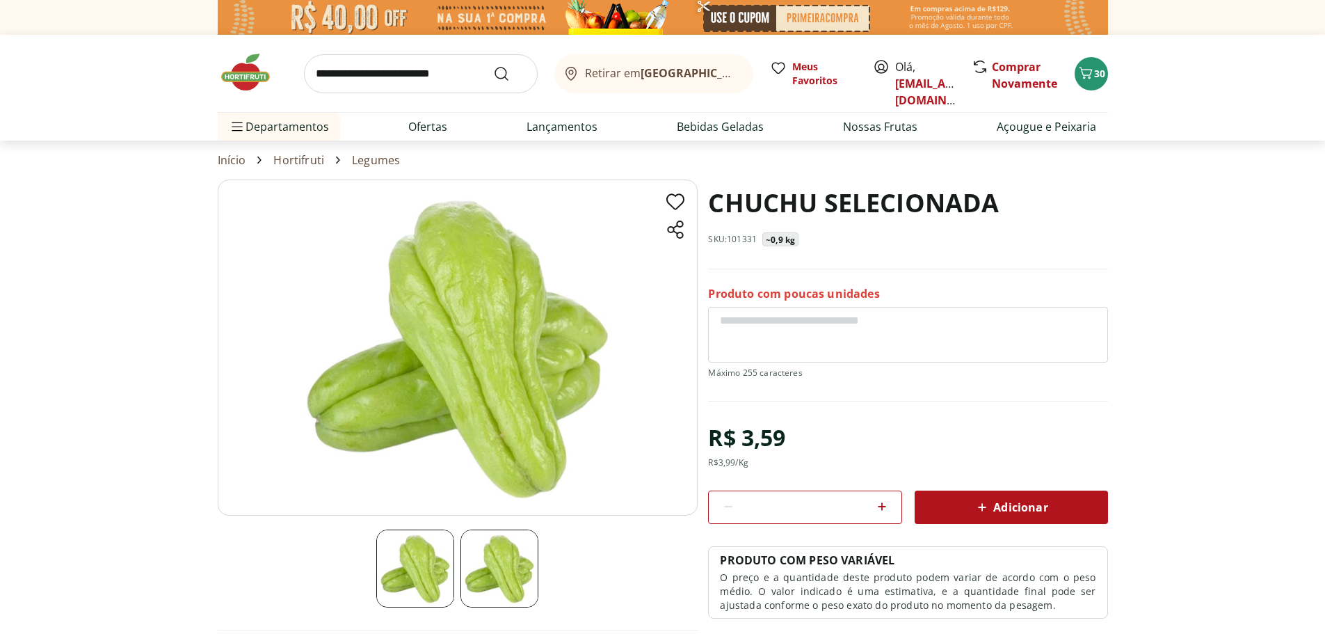
click at [876, 501] on icon at bounding box center [882, 506] width 17 height 17
type input "*"
click at [1015, 499] on span "Adicionar" at bounding box center [1011, 507] width 74 height 17
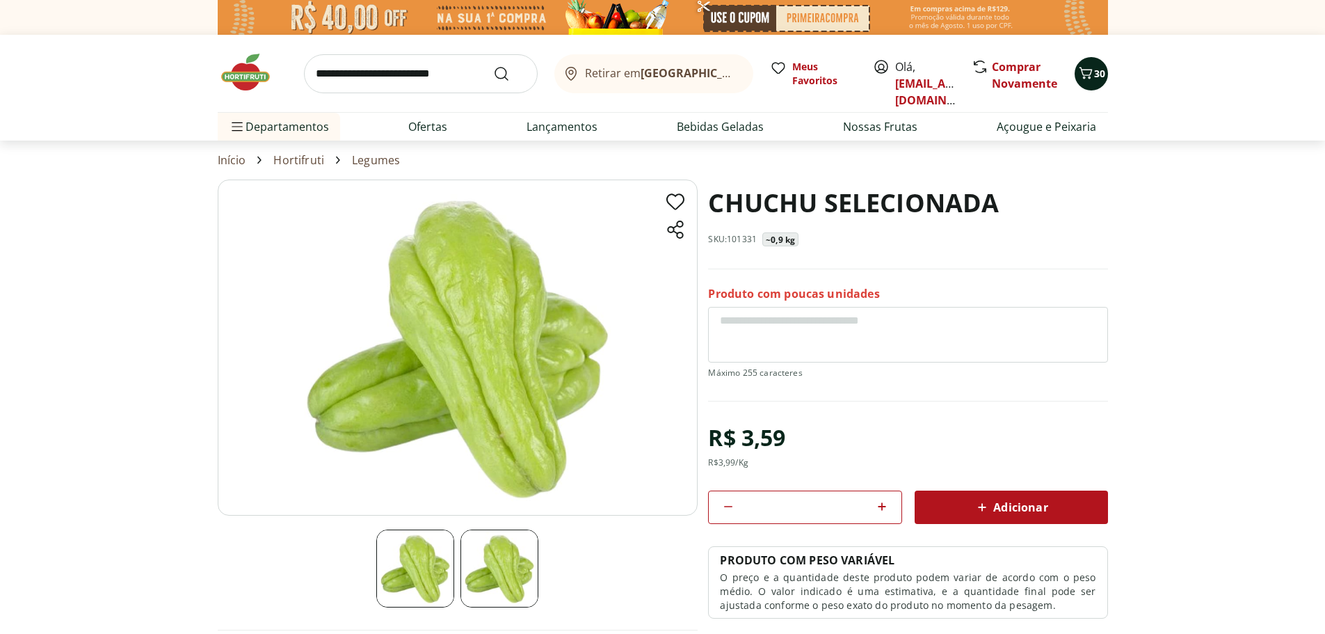
click at [1082, 67] on icon "Carrinho" at bounding box center [1085, 73] width 17 height 17
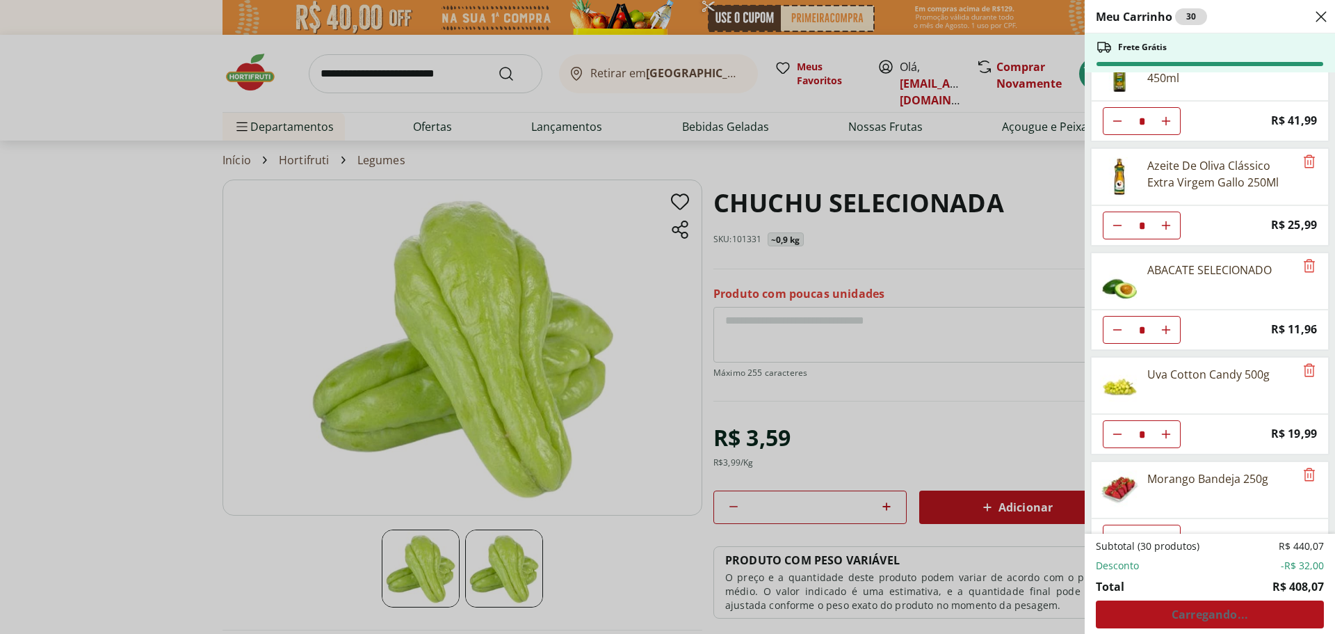
scroll to position [483, 0]
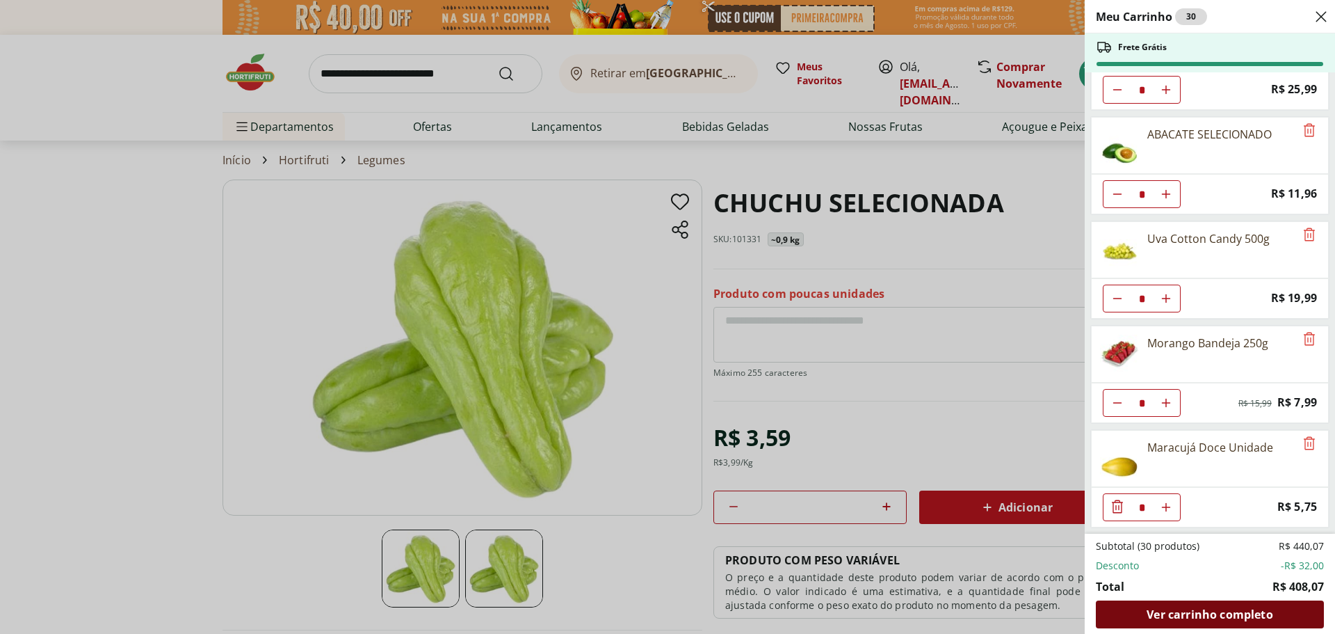
click at [1185, 618] on span "Ver carrinho completo" at bounding box center [1210, 614] width 126 height 11
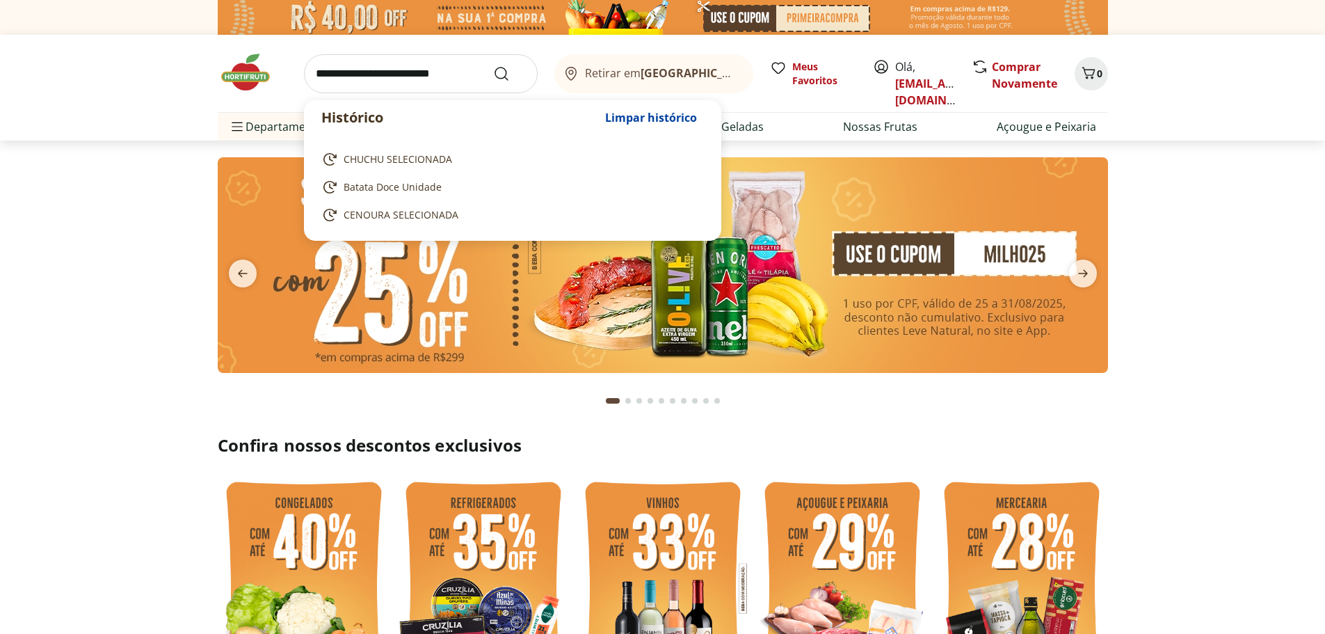
click at [351, 74] on input "search" at bounding box center [421, 73] width 234 height 39
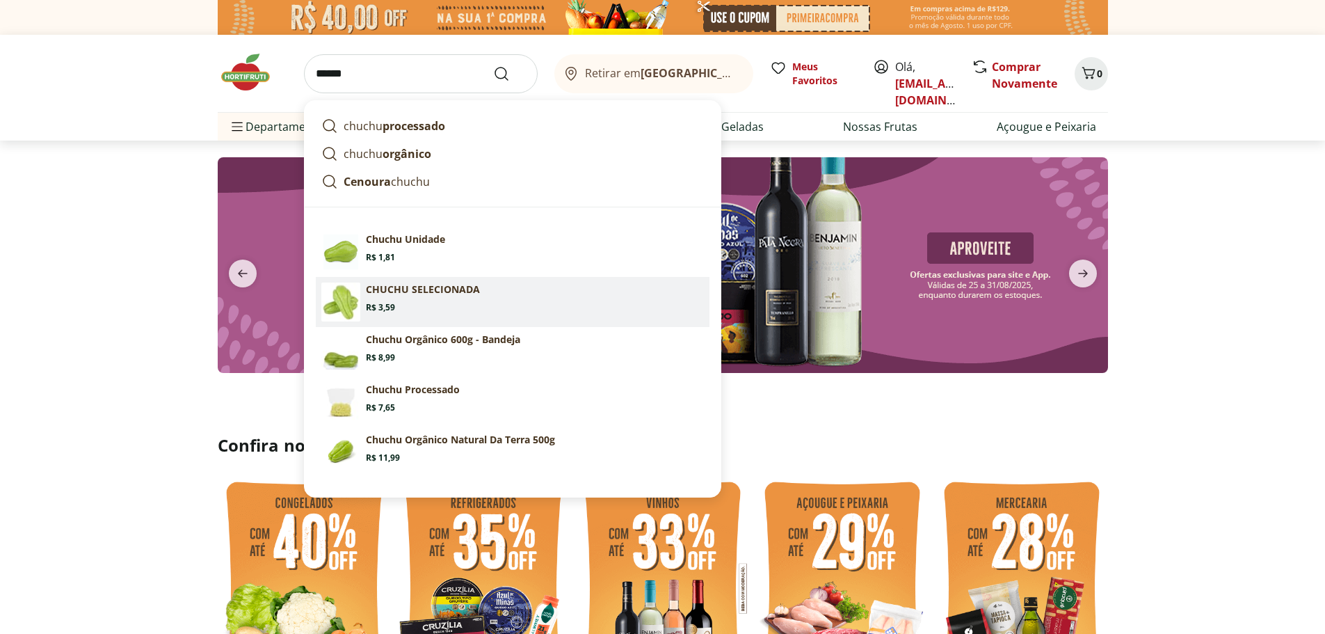
click at [448, 318] on link "CHUCHU SELECIONADA Price: R$ 3,59" at bounding box center [513, 302] width 394 height 50
type input "**********"
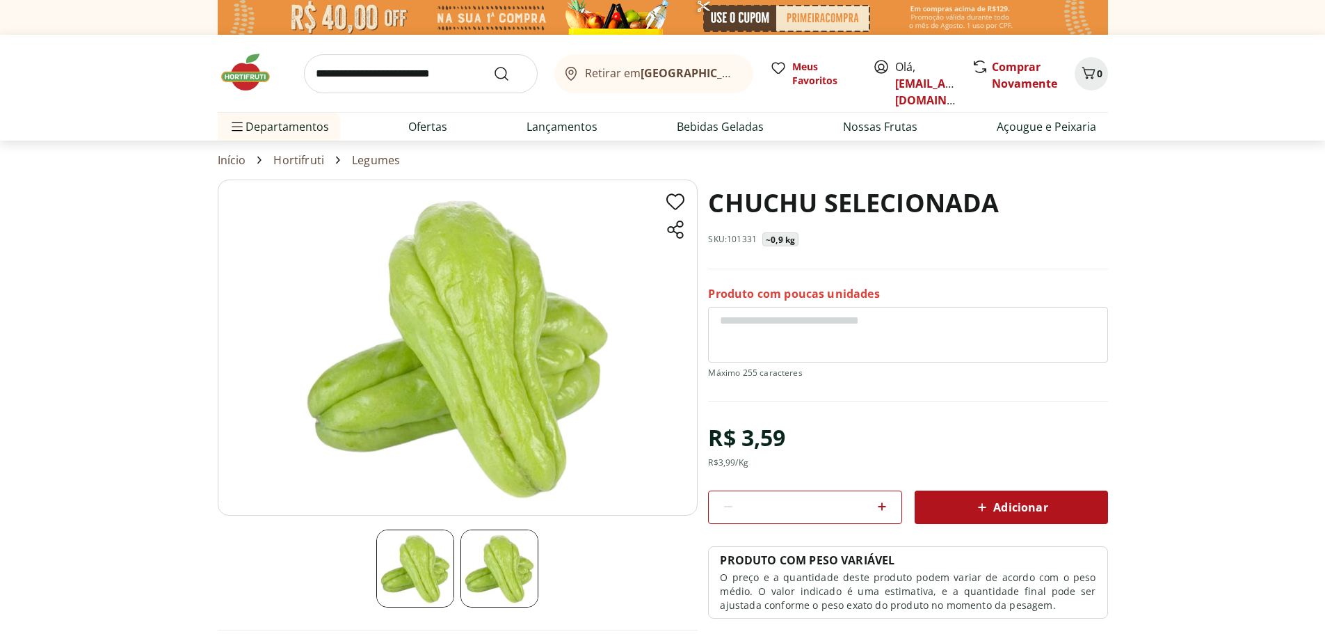
click at [879, 511] on icon at bounding box center [882, 506] width 17 height 17
type input "*"
click at [983, 504] on icon at bounding box center [982, 507] width 17 height 17
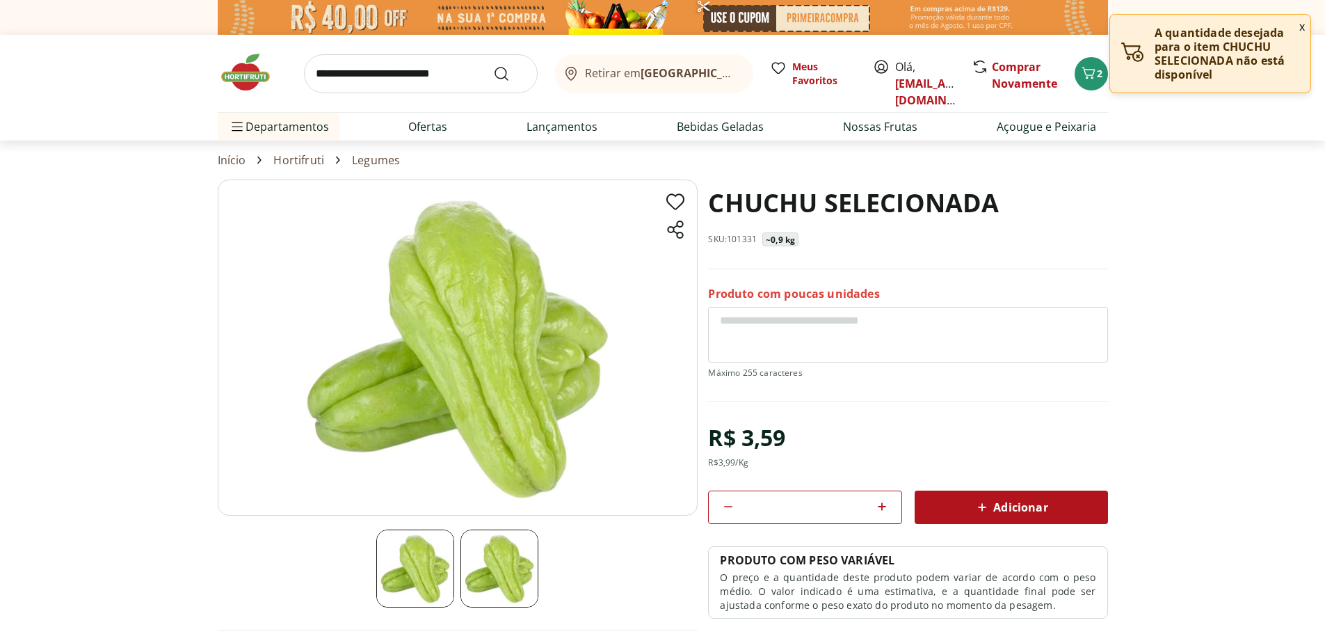
click at [402, 77] on input "search" at bounding box center [421, 73] width 234 height 39
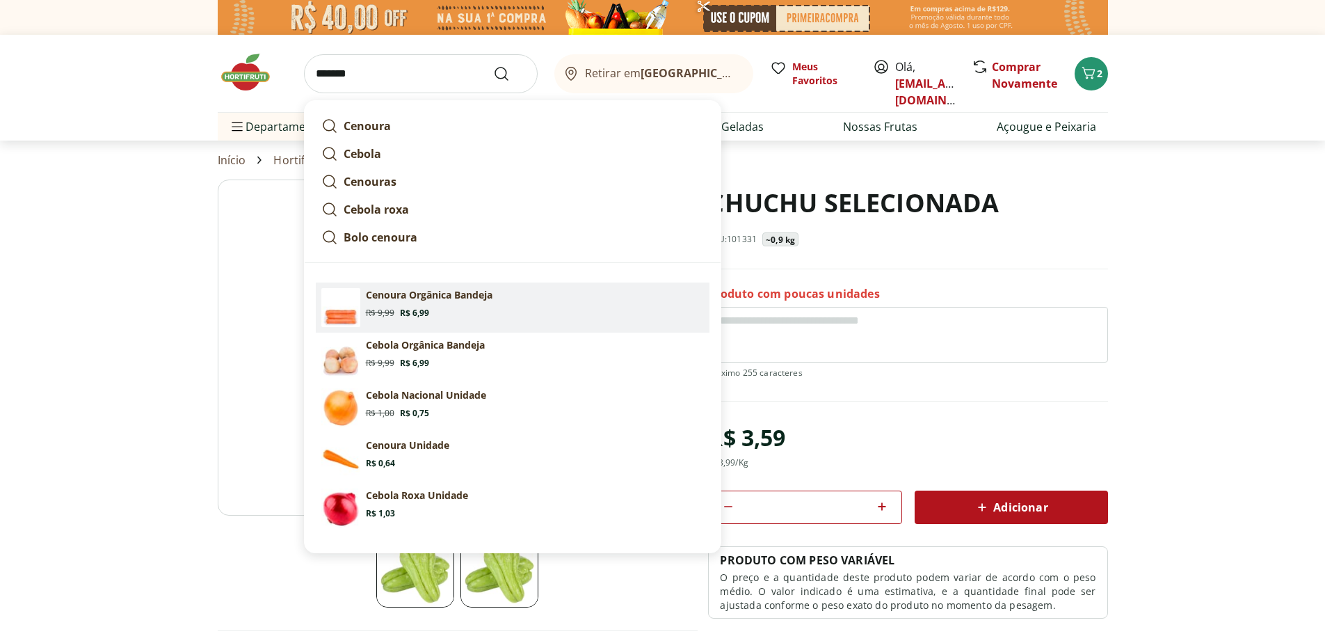
click at [456, 305] on section "Cenoura Orgânica Bandeja Original price: R$ 9,99 Price: R$ 6,99" at bounding box center [535, 303] width 338 height 31
type input "**********"
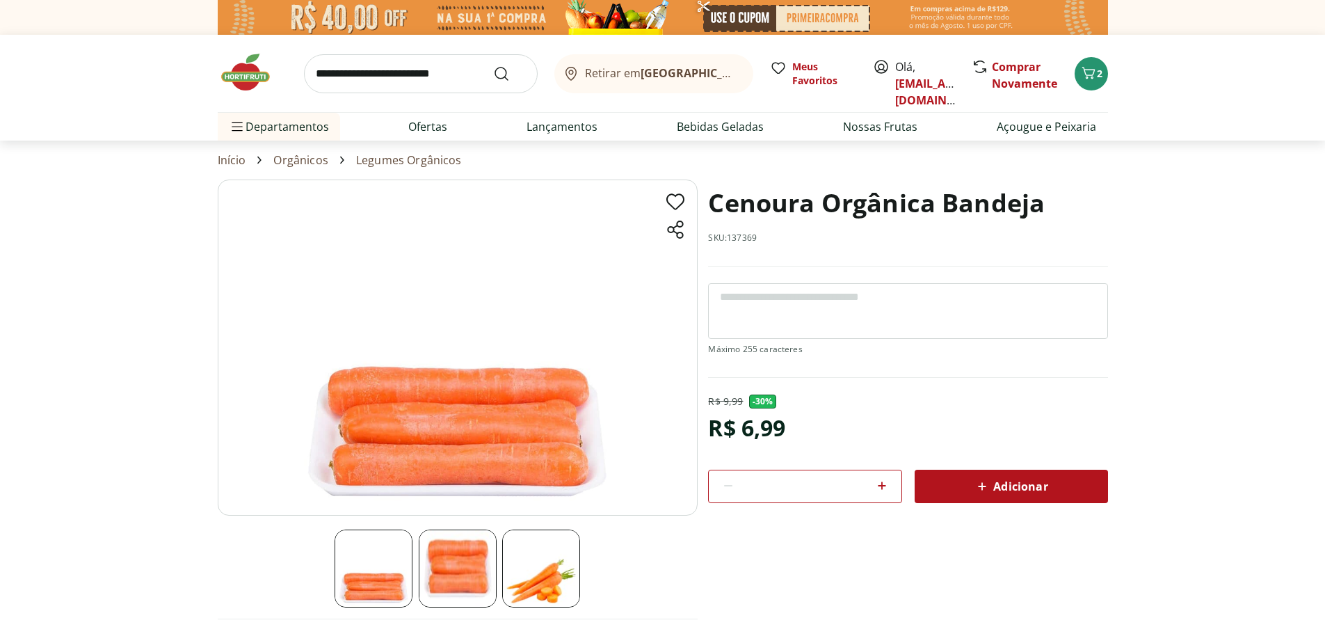
click at [876, 487] on icon at bounding box center [882, 485] width 17 height 17
type input "*"
click at [982, 488] on icon at bounding box center [983, 486] width 8 height 8
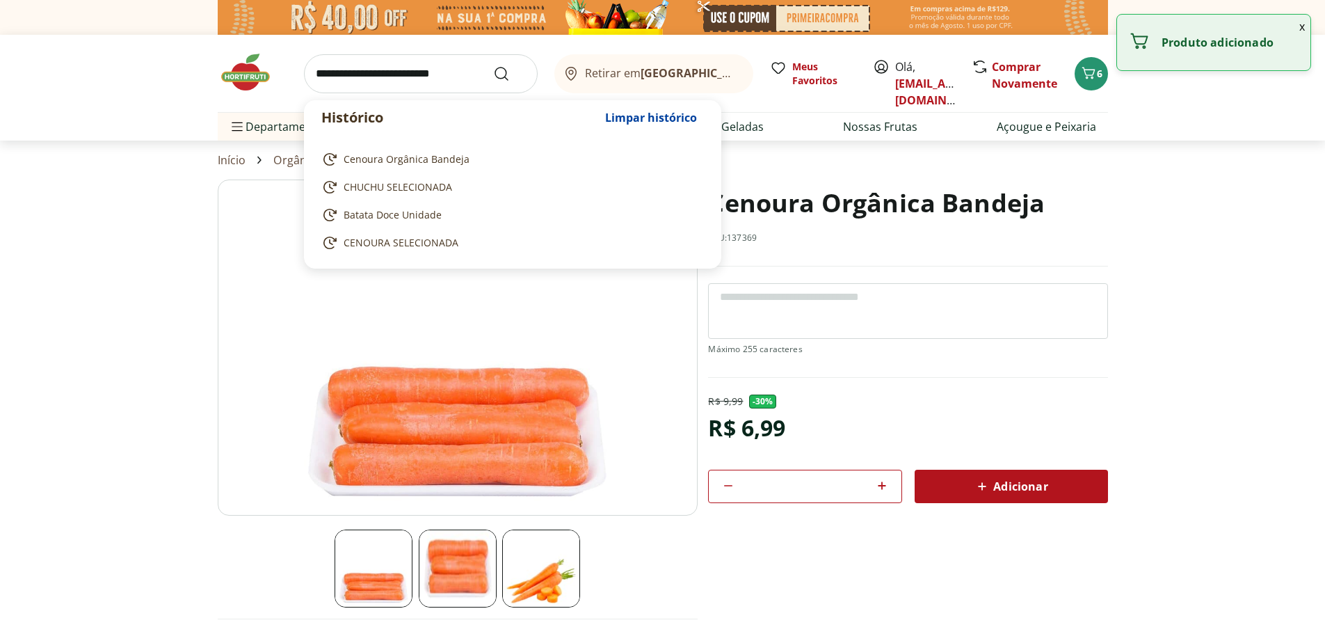
click at [380, 84] on input "search" at bounding box center [421, 73] width 234 height 39
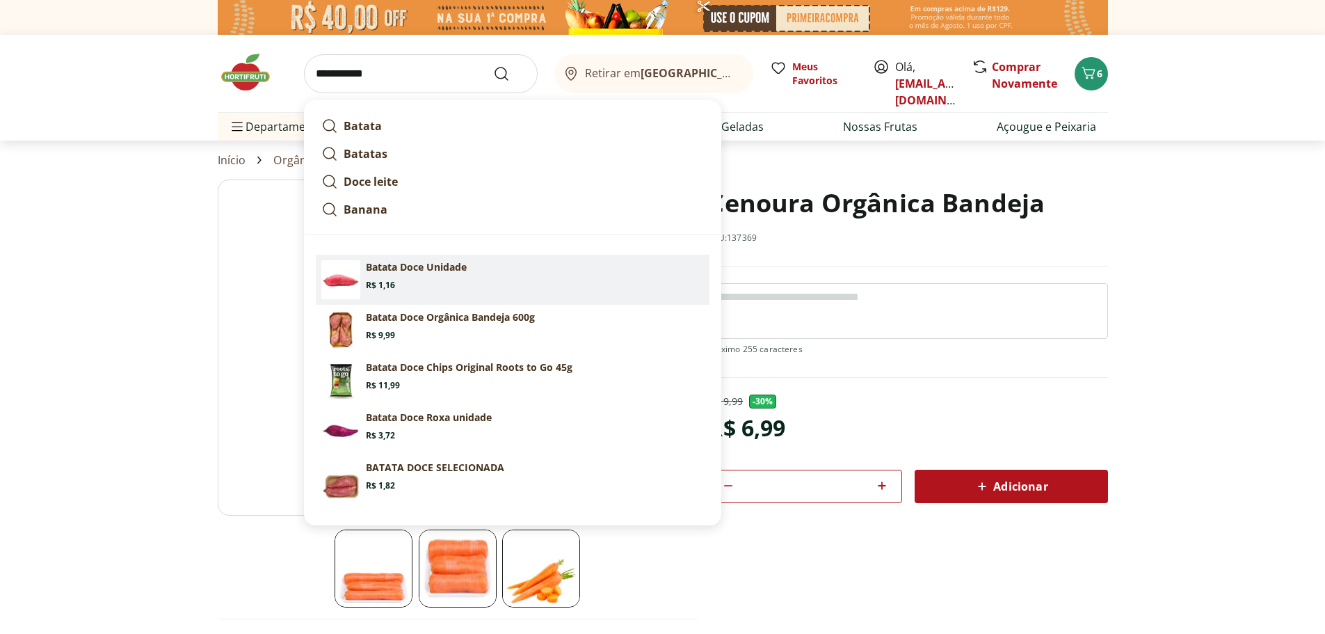
click at [441, 284] on section "Batata Doce Unidade Price: R$ 1,16" at bounding box center [535, 275] width 338 height 31
type input "**********"
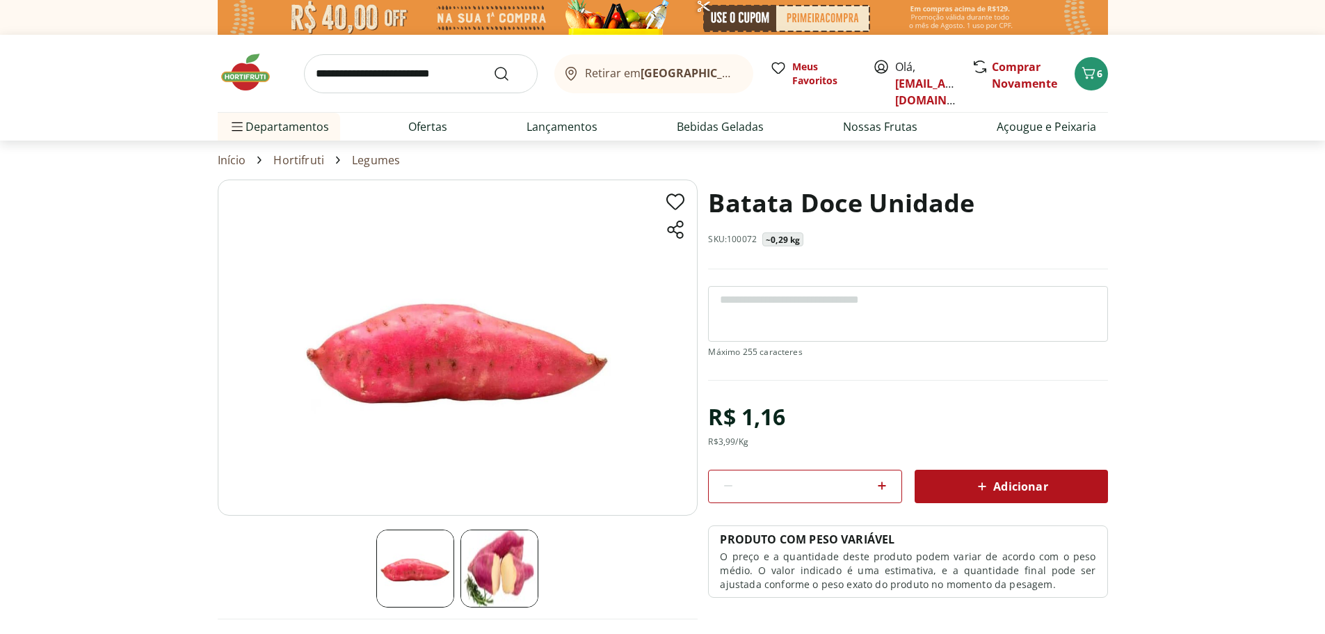
click at [882, 485] on icon at bounding box center [882, 485] width 8 height 8
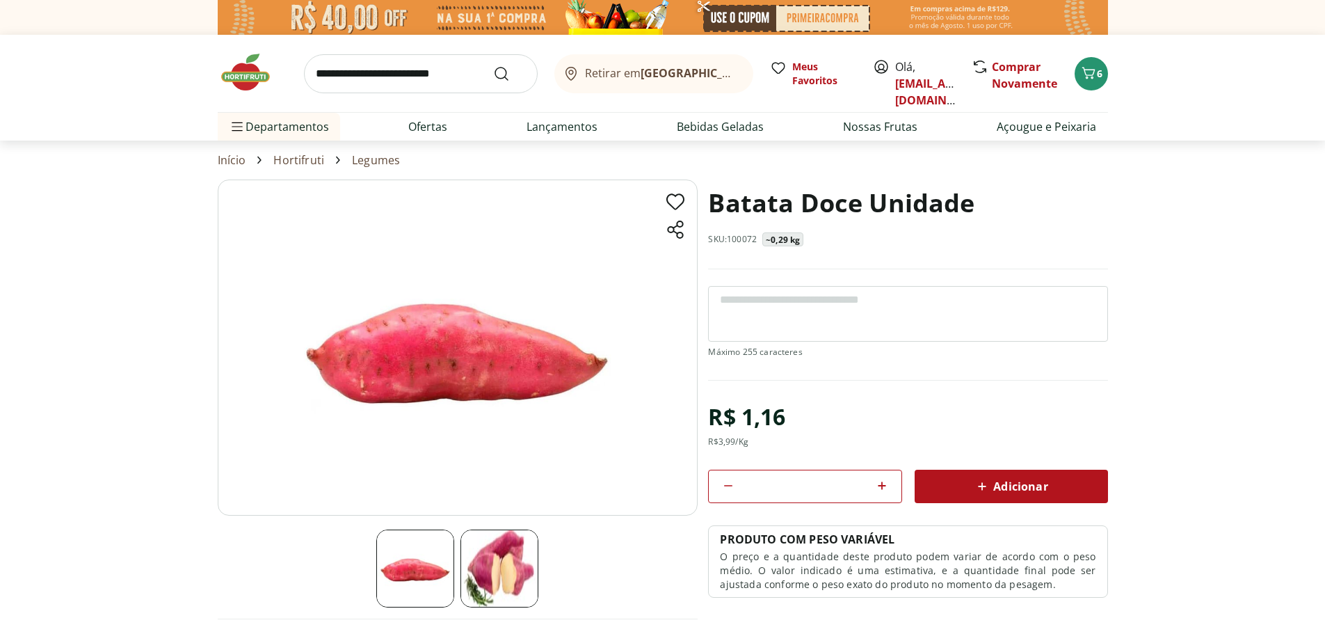
click at [882, 485] on icon at bounding box center [882, 485] width 8 height 8
type input "*"
click at [990, 481] on icon at bounding box center [982, 486] width 17 height 17
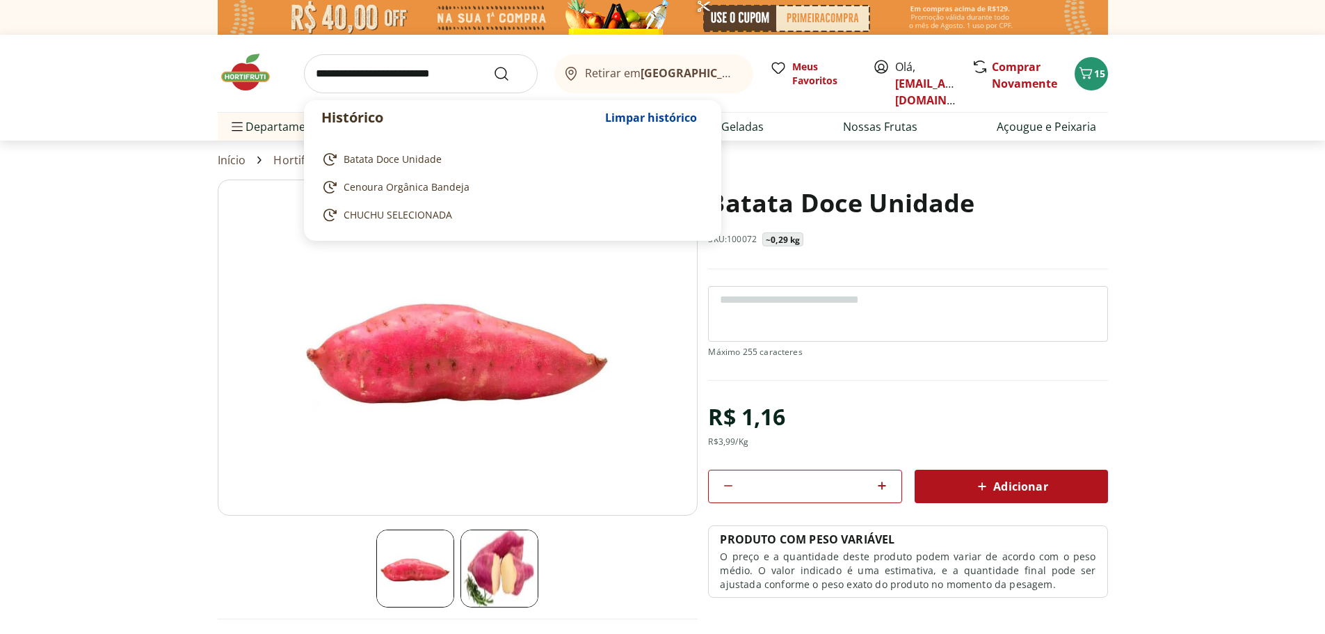
click at [339, 70] on input "search" at bounding box center [421, 73] width 234 height 39
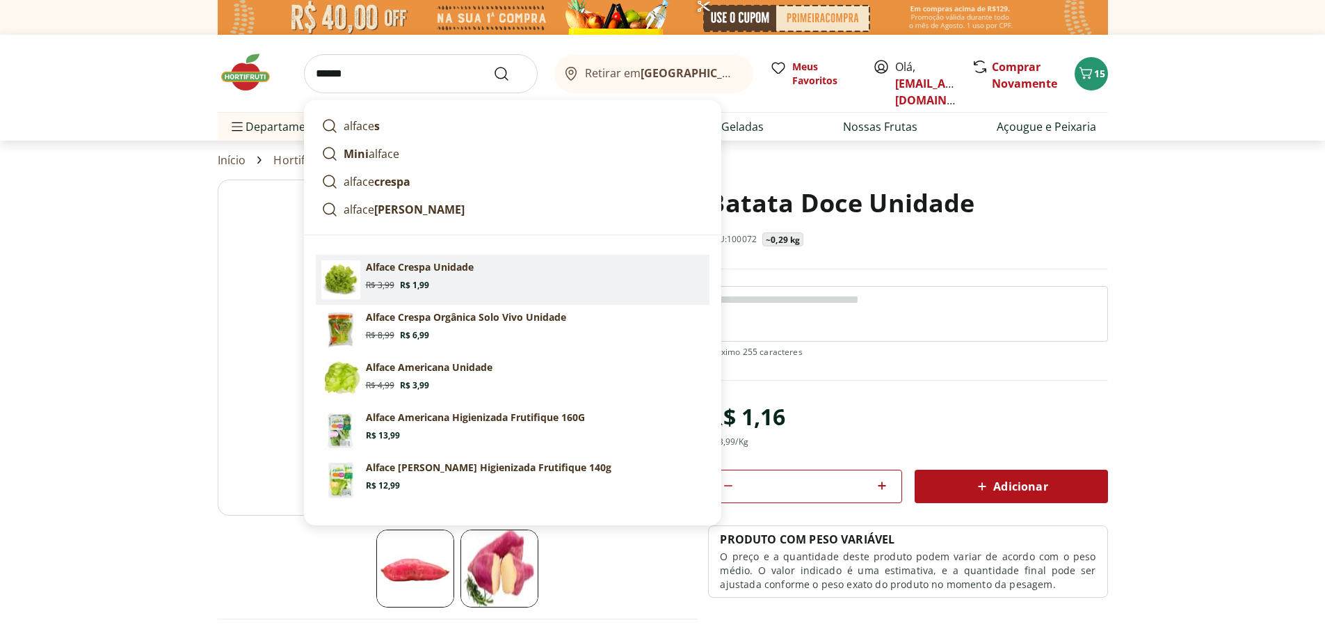
click at [412, 274] on section "Alface Crespa Unidade Original price: R$ 3,99 Price: R$ 1,99" at bounding box center [535, 275] width 338 height 31
type input "**********"
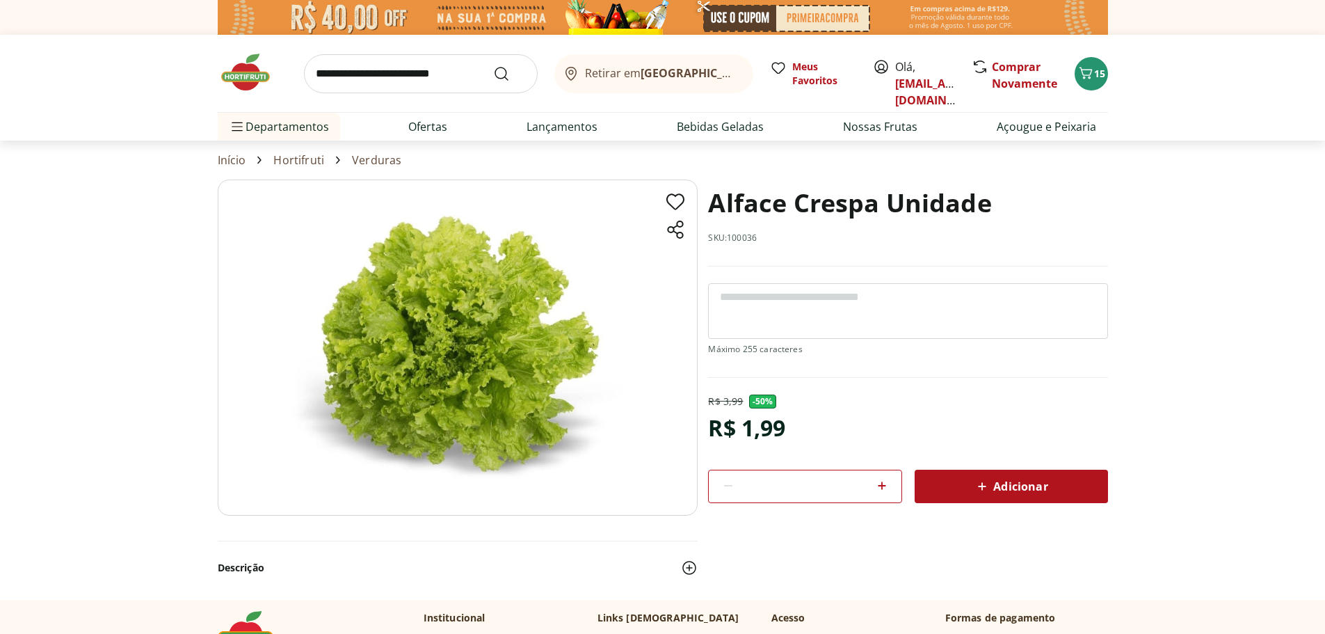
click at [878, 489] on icon at bounding box center [882, 485] width 17 height 17
type input "*"
click at [953, 483] on div "Adicionar" at bounding box center [1011, 486] width 171 height 25
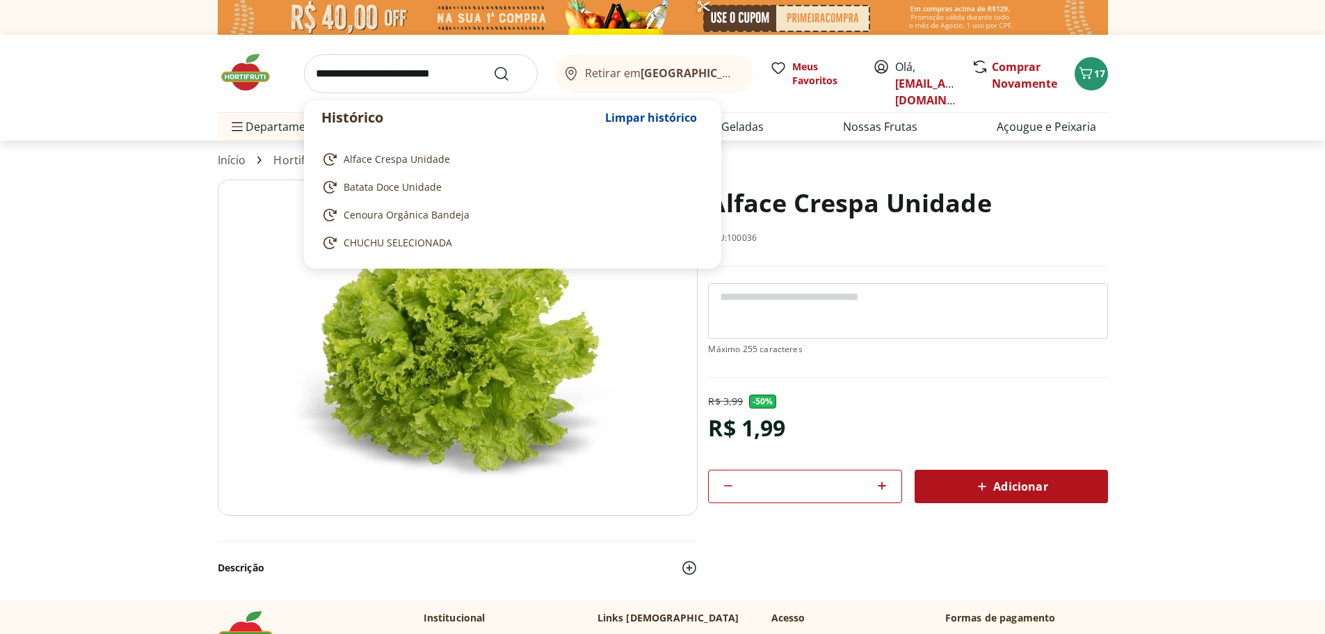
click at [390, 65] on input "search" at bounding box center [421, 73] width 234 height 39
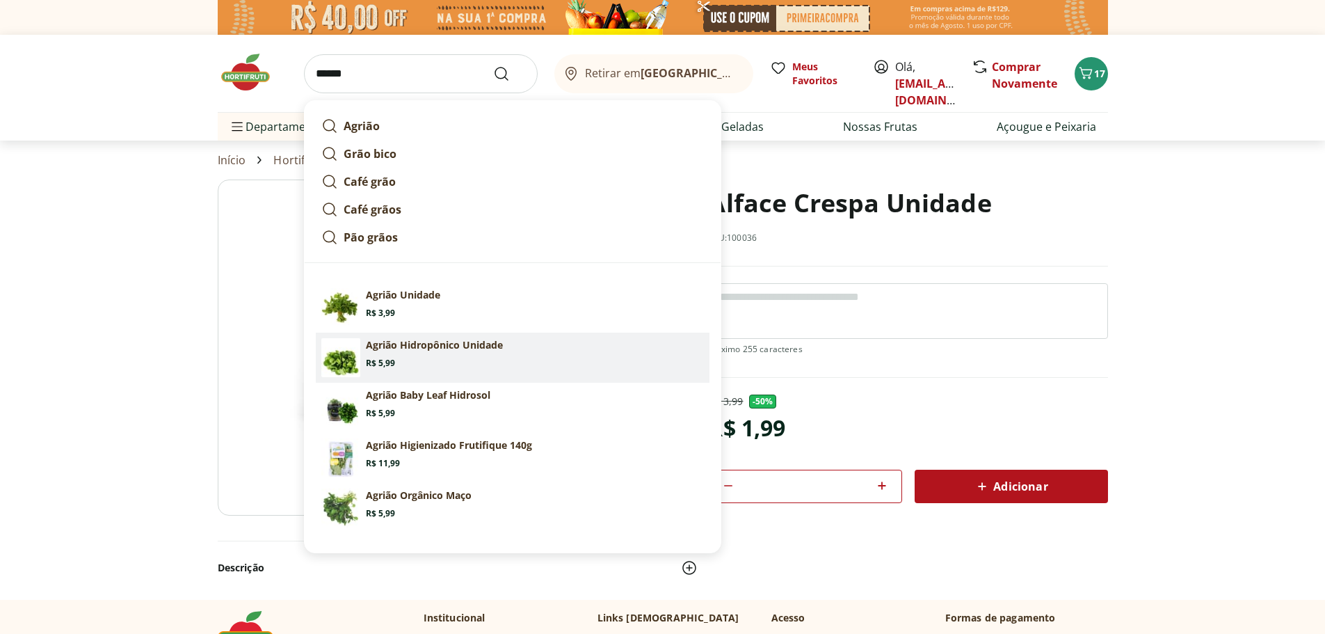
click at [492, 364] on section "Agrião Hidropônico Unidade Price: R$ 5,99" at bounding box center [535, 353] width 338 height 31
type input "**********"
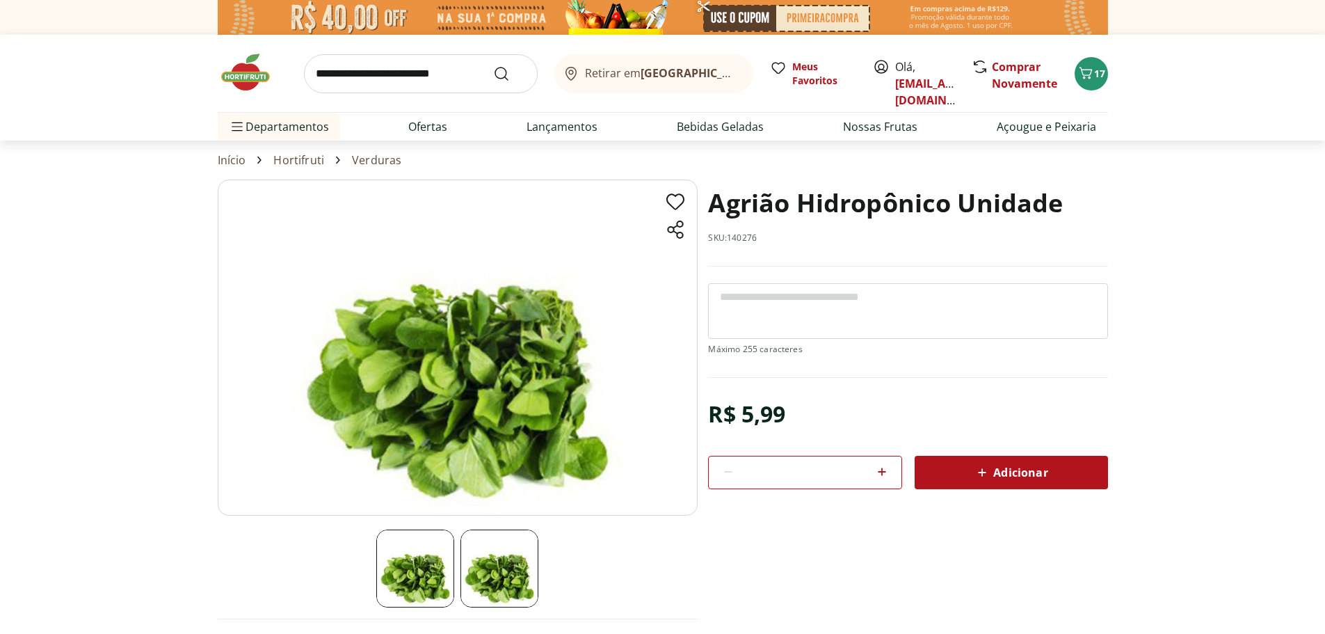
click at [355, 70] on input "search" at bounding box center [421, 73] width 234 height 39
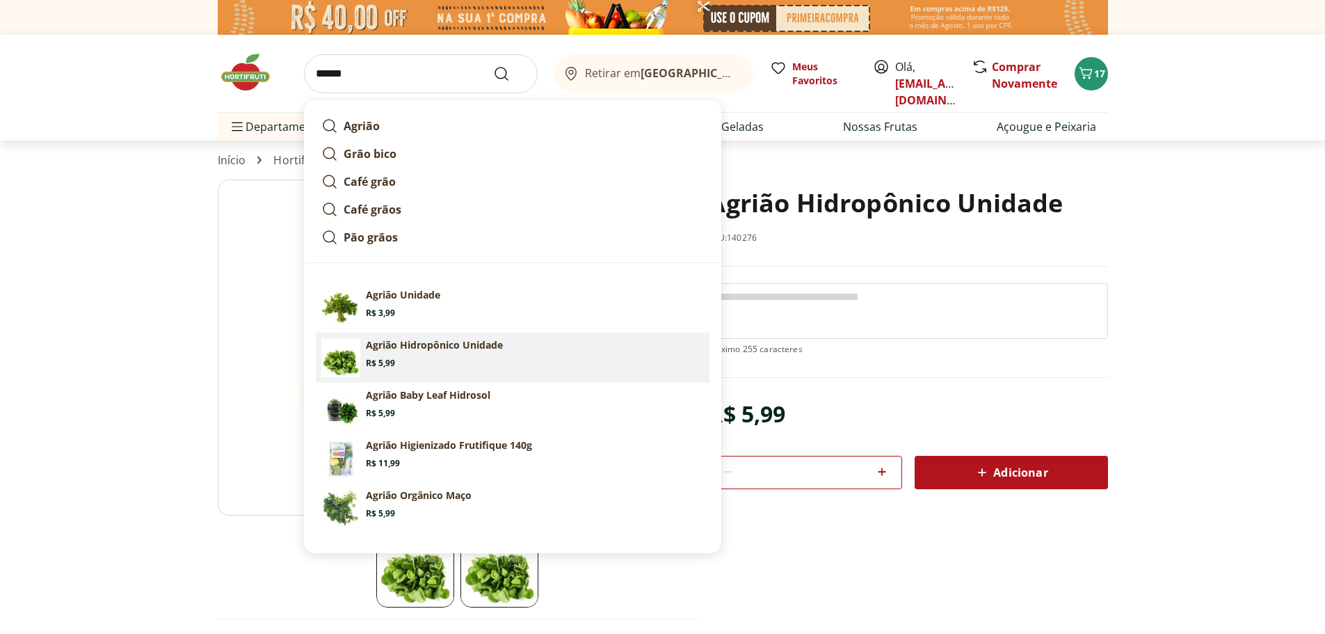
click at [470, 355] on section "Agrião Hidropônico Unidade Price: R$ 5,99" at bounding box center [535, 353] width 338 height 31
type input "**********"
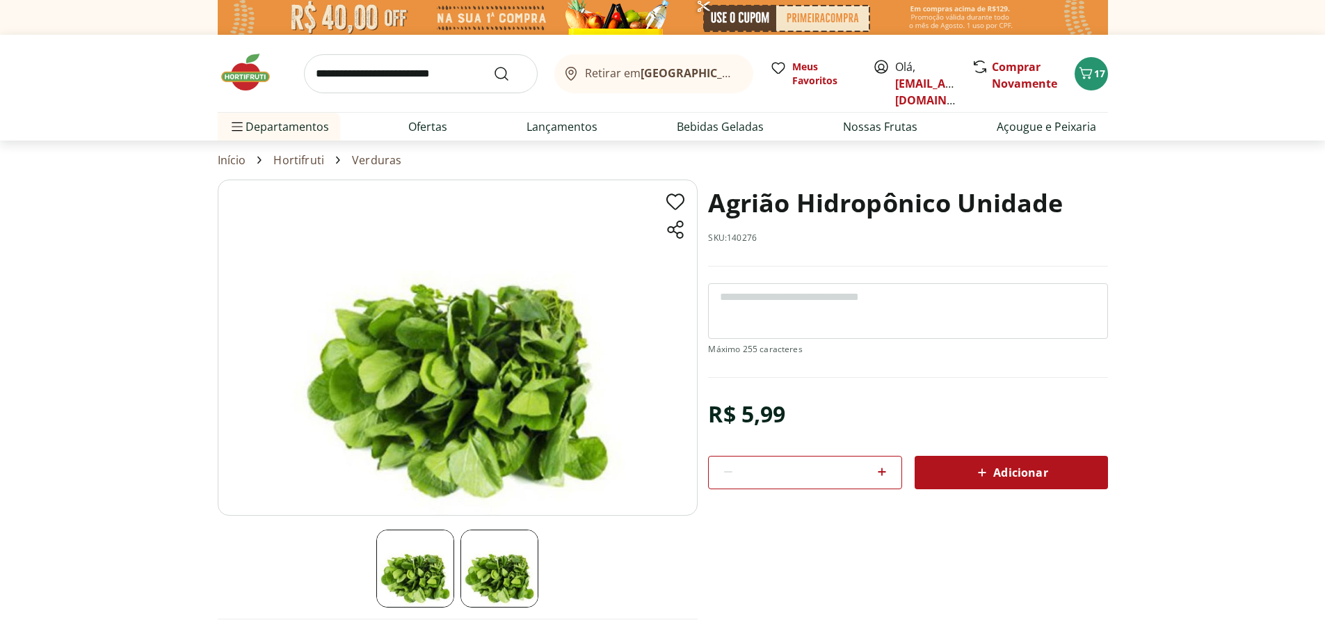
click at [883, 471] on icon at bounding box center [882, 471] width 8 height 8
type input "*"
click at [993, 472] on span "Adicionar" at bounding box center [1011, 472] width 74 height 17
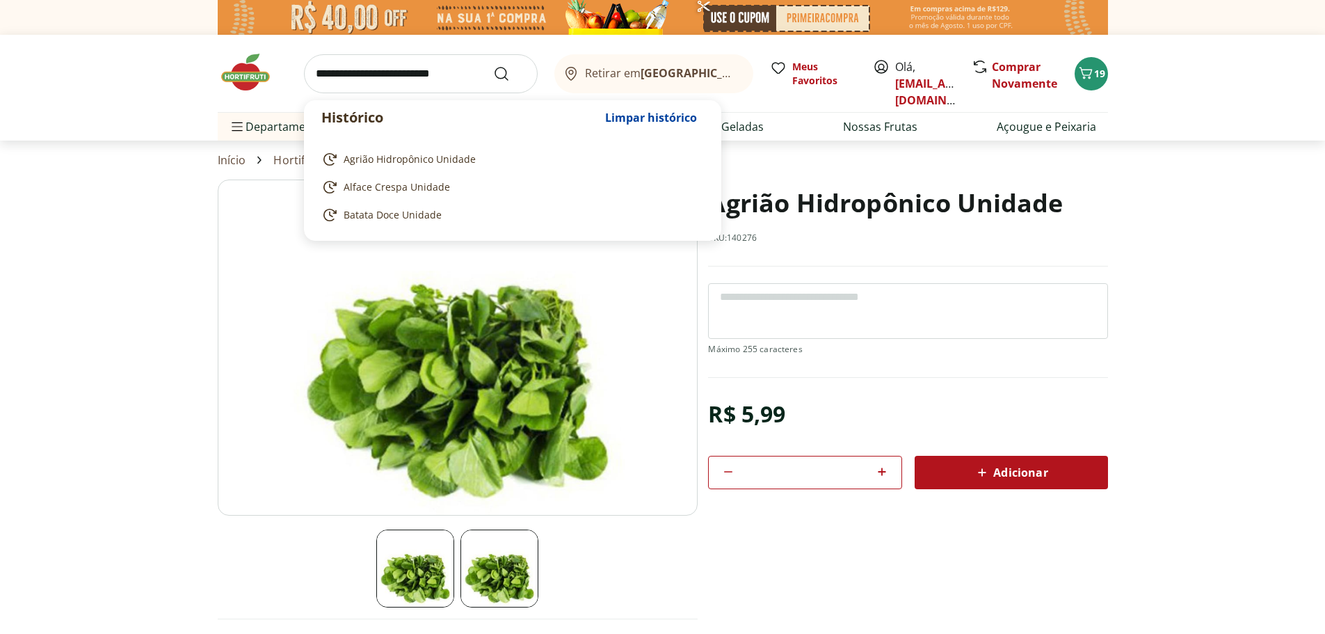
click at [364, 74] on input "search" at bounding box center [421, 73] width 234 height 39
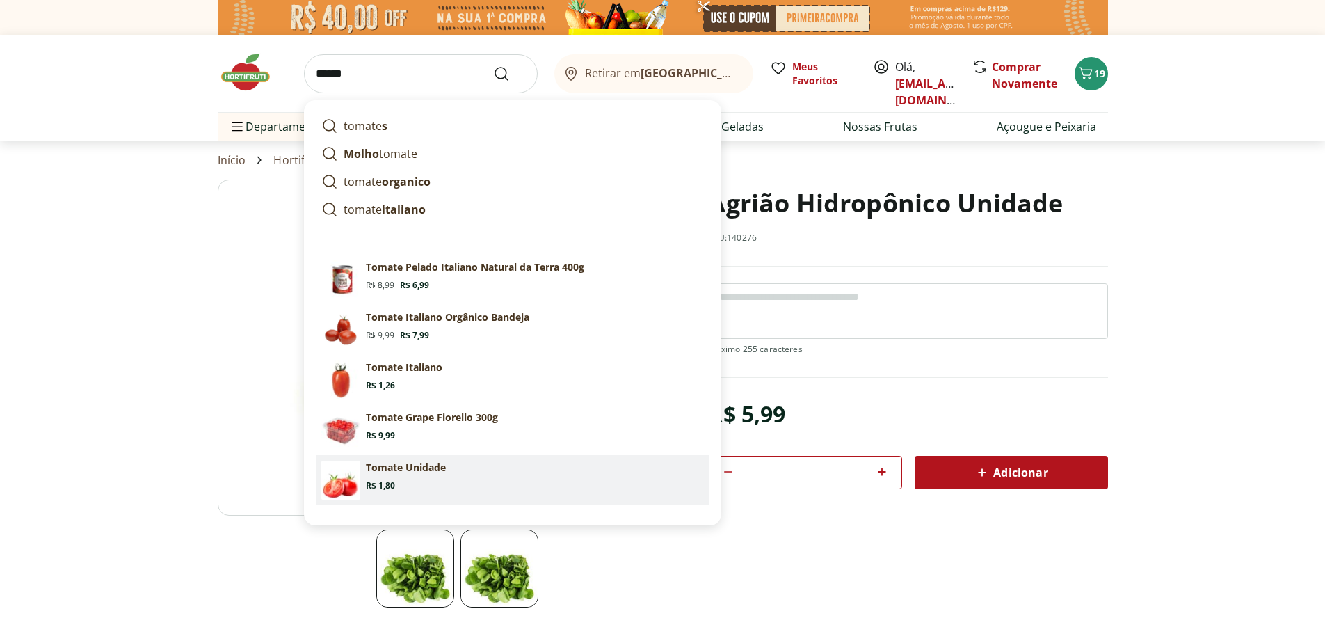
click at [406, 472] on p "Tomate Unidade" at bounding box center [406, 467] width 80 height 14
type input "**********"
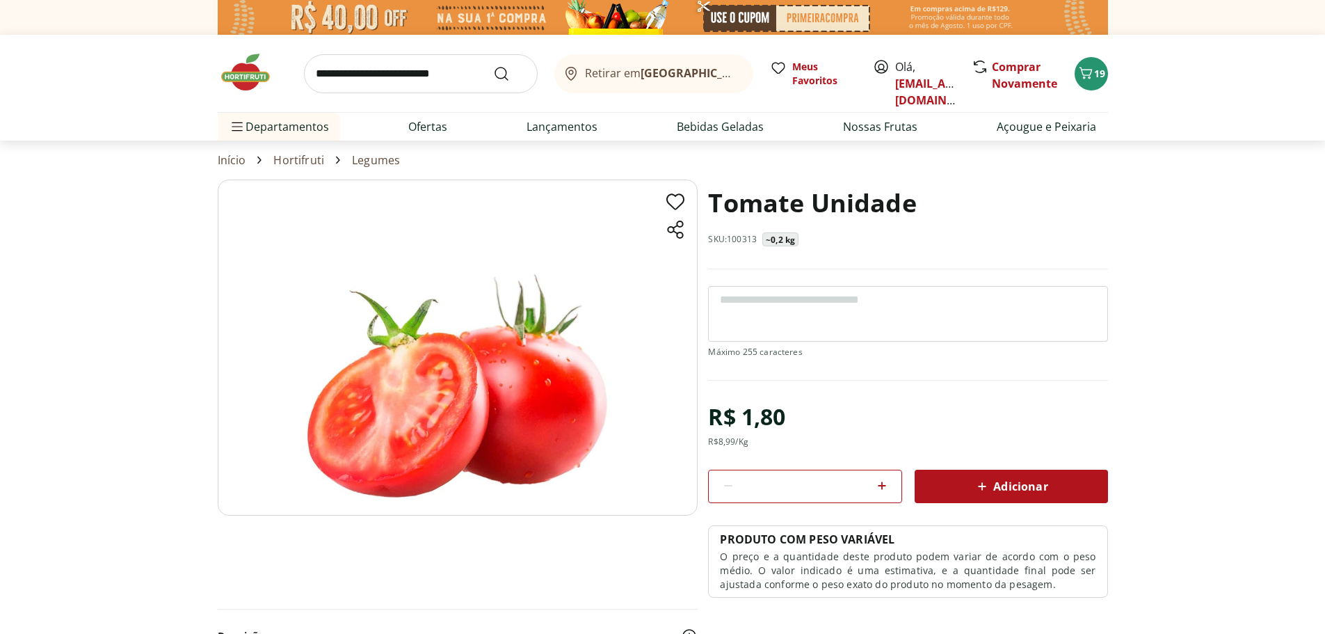
click at [885, 488] on icon at bounding box center [882, 485] width 17 height 17
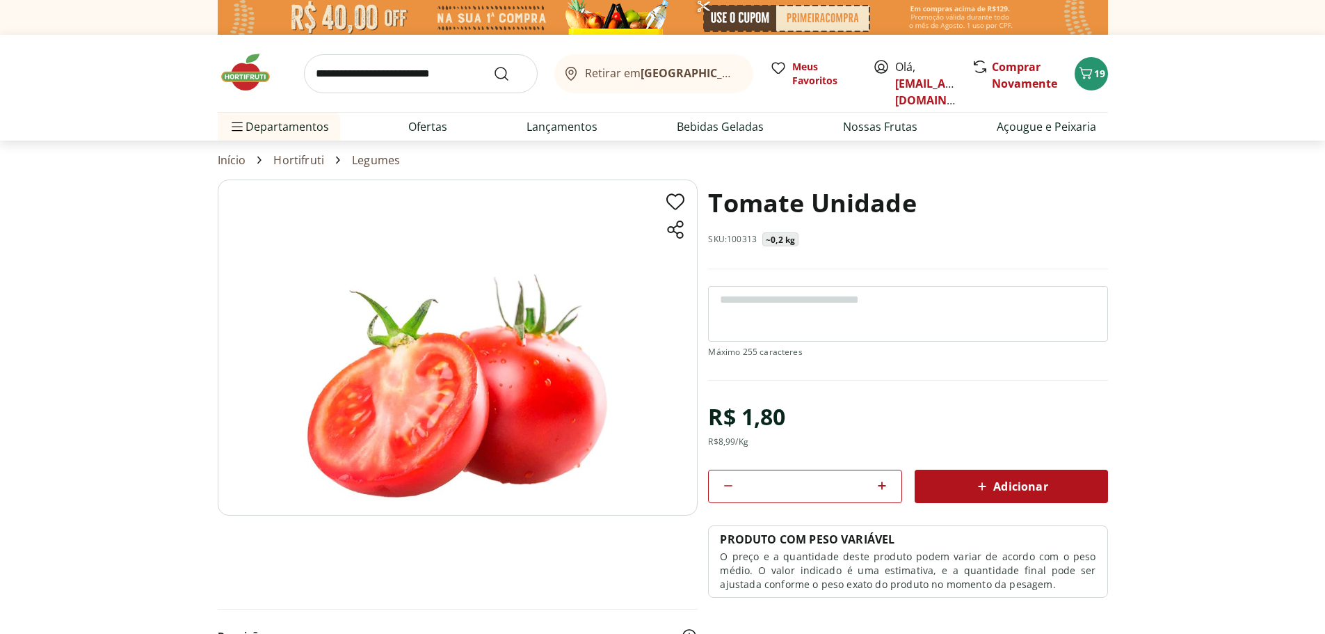
click at [885, 488] on icon at bounding box center [882, 485] width 17 height 17
click at [722, 487] on icon at bounding box center [728, 485] width 17 height 17
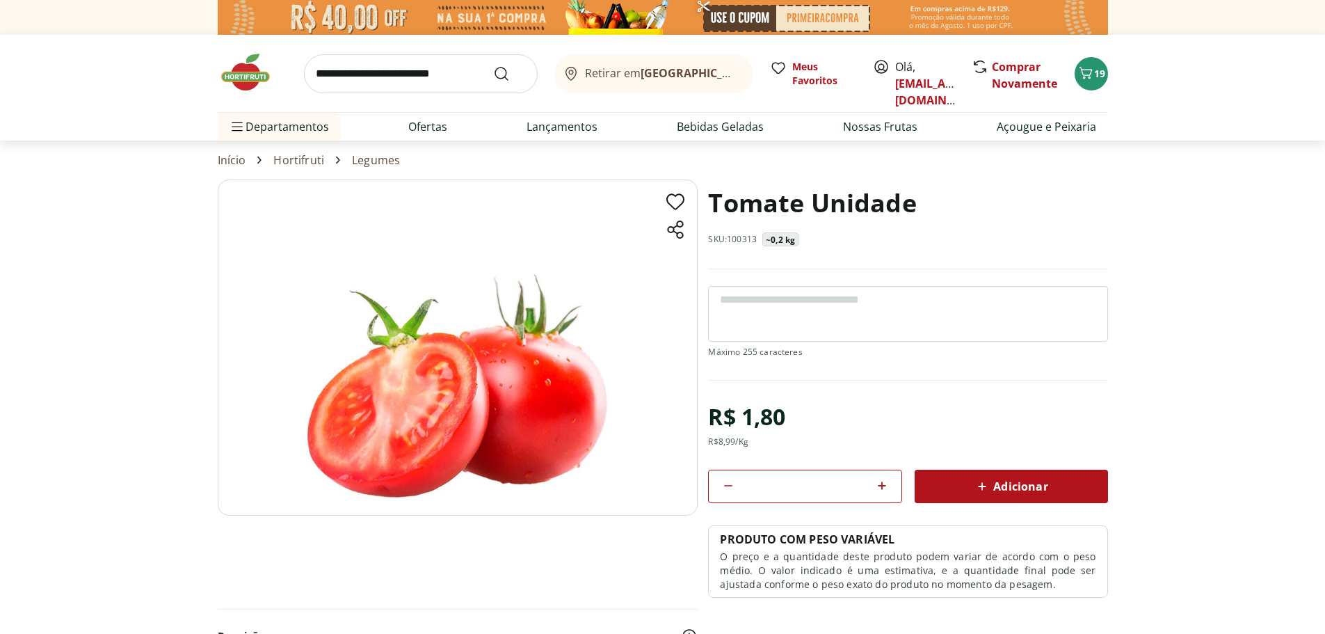
click at [722, 487] on icon at bounding box center [728, 485] width 17 height 17
type input "*"
click at [1003, 481] on span "Adicionar" at bounding box center [1011, 486] width 74 height 17
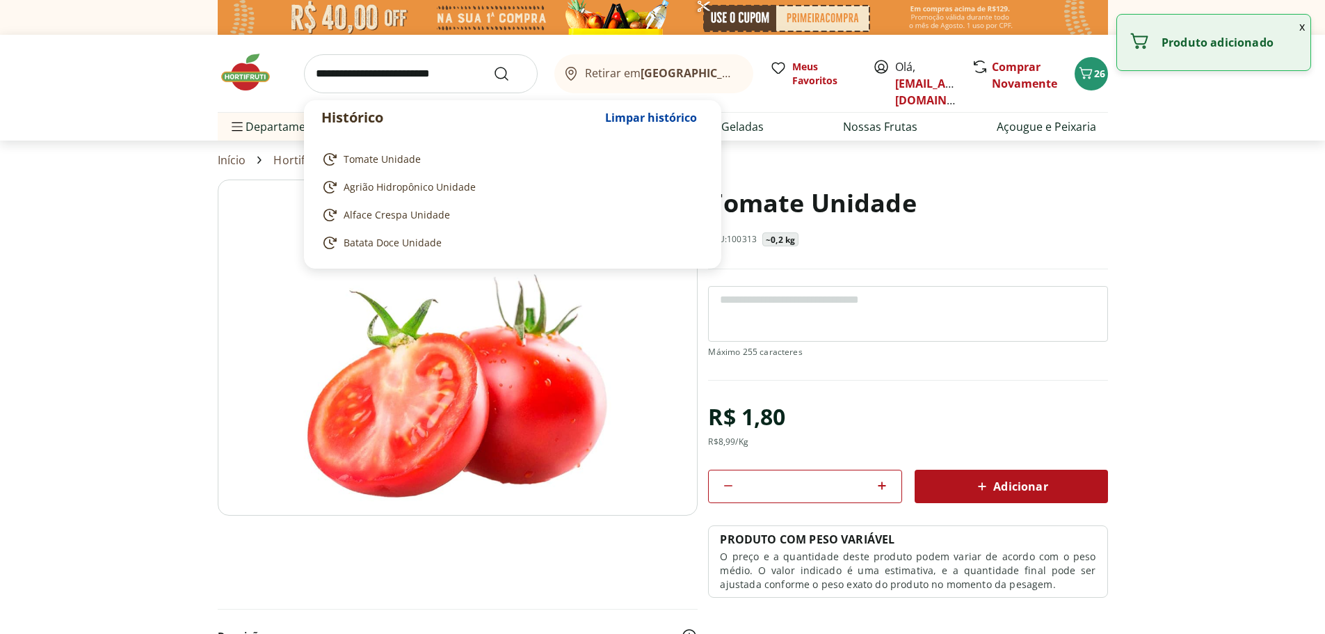
click at [379, 86] on input "search" at bounding box center [421, 73] width 234 height 39
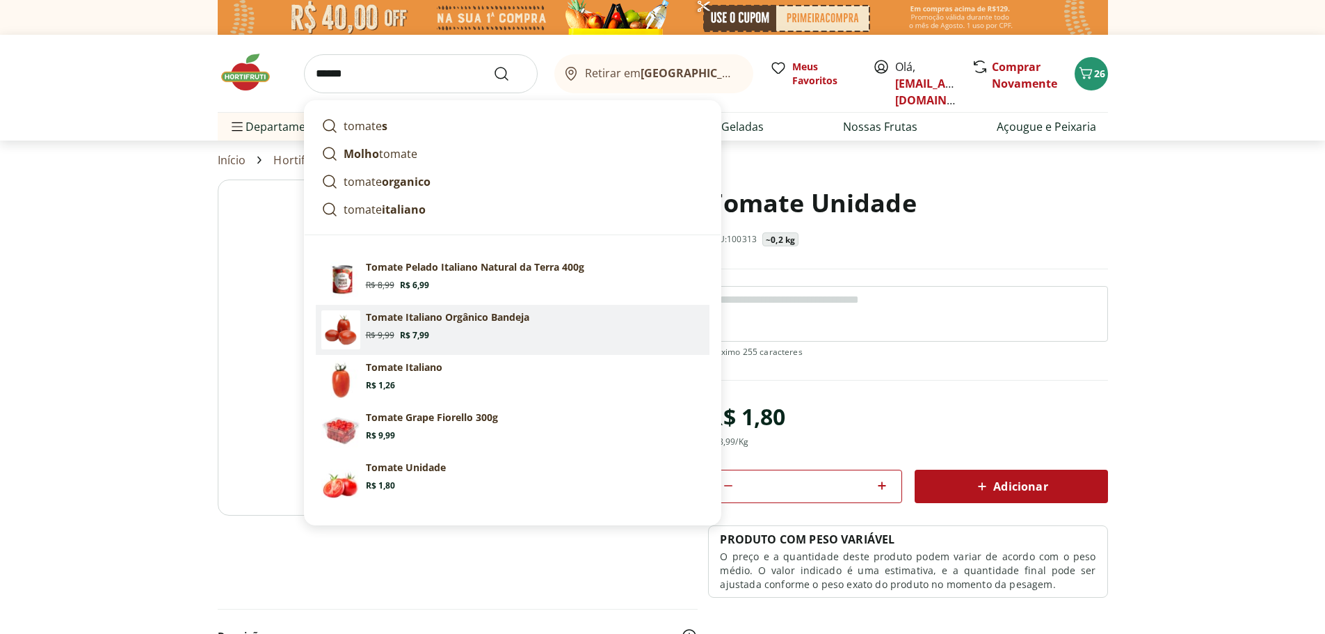
click at [480, 319] on p "Tomate Italiano Orgânico Bandeja" at bounding box center [447, 317] width 163 height 14
type input "**********"
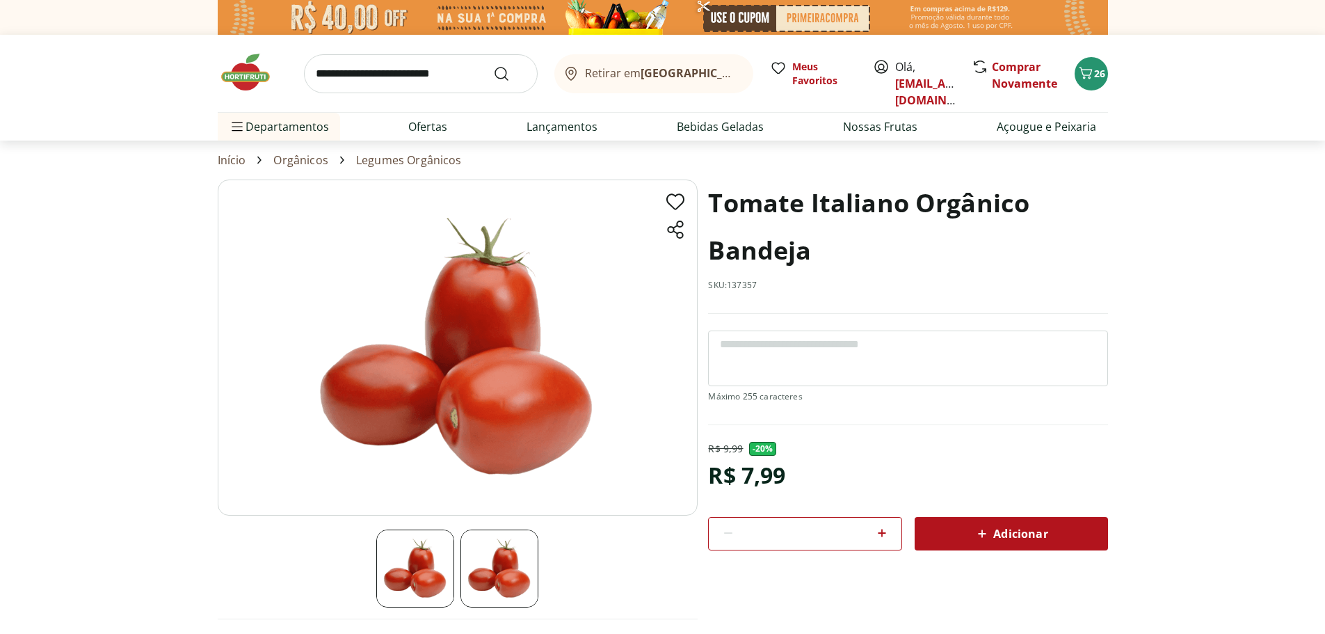
click at [882, 532] on icon at bounding box center [882, 533] width 8 height 8
type input "*"
click at [1010, 529] on span "Adicionar" at bounding box center [1011, 533] width 74 height 17
click at [1093, 81] on icon "Carrinho" at bounding box center [1085, 73] width 17 height 17
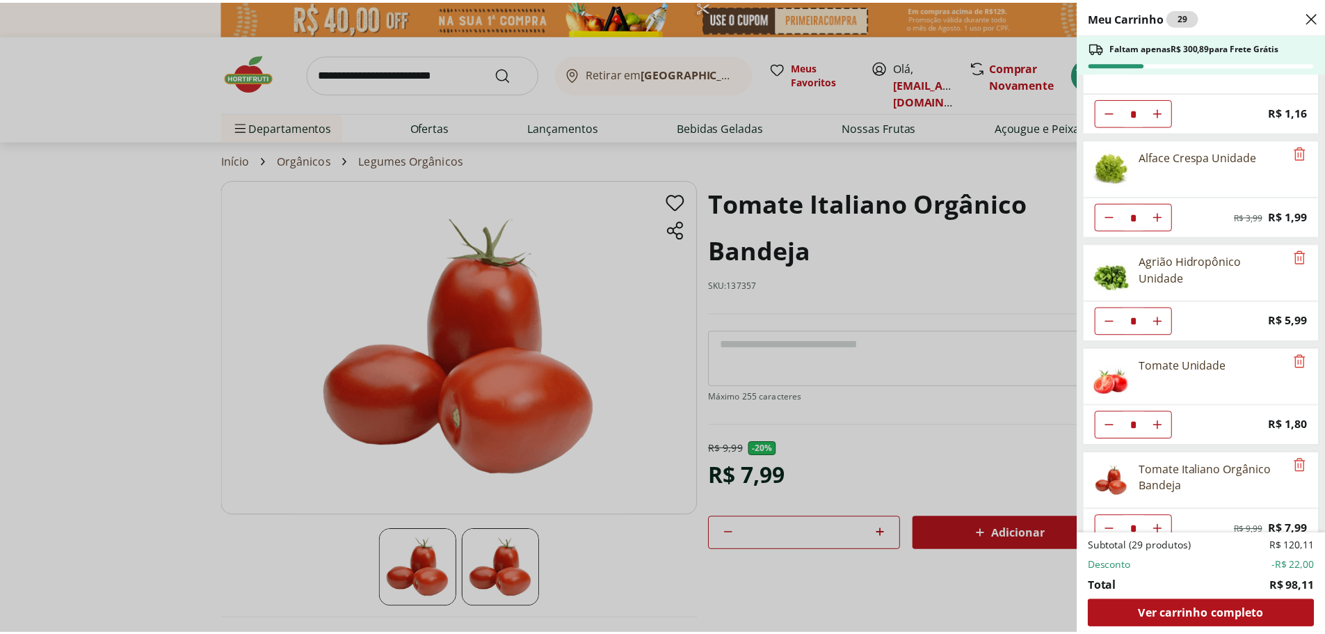
scroll to position [275, 0]
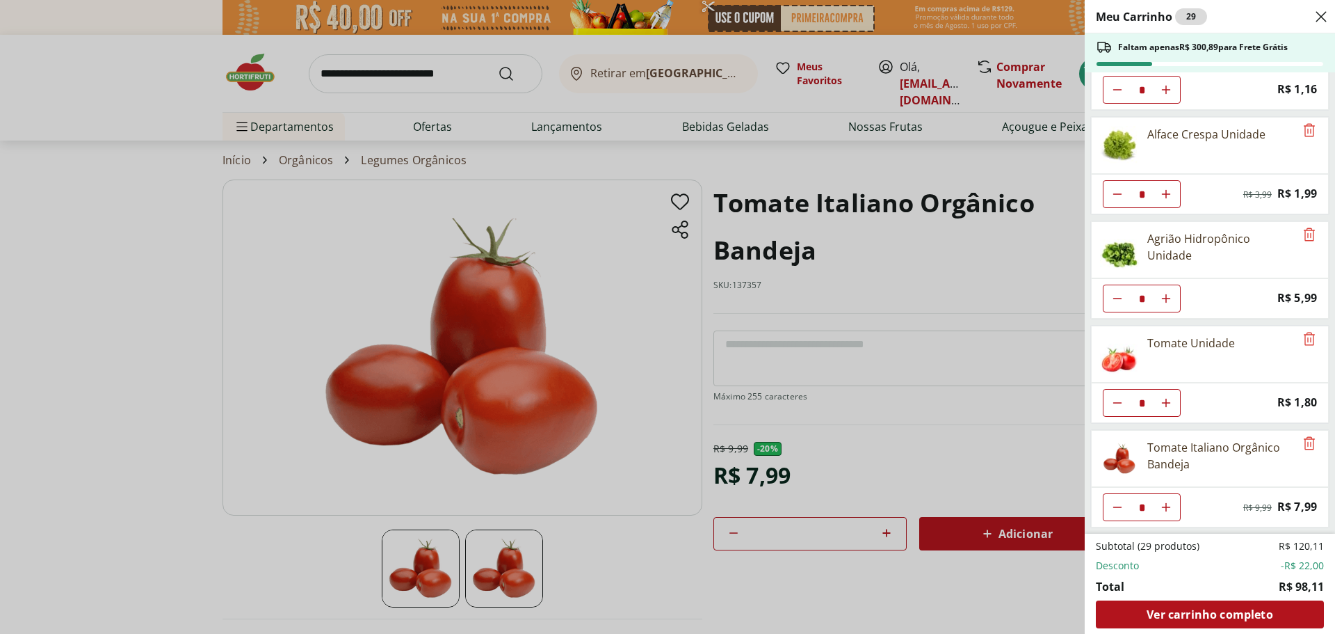
click at [382, 71] on div "Meu Carrinho 29 Faltam apenas R$ 300,89 para Frete Grátis CHUCHU SELECIONADA * …" at bounding box center [667, 317] width 1335 height 634
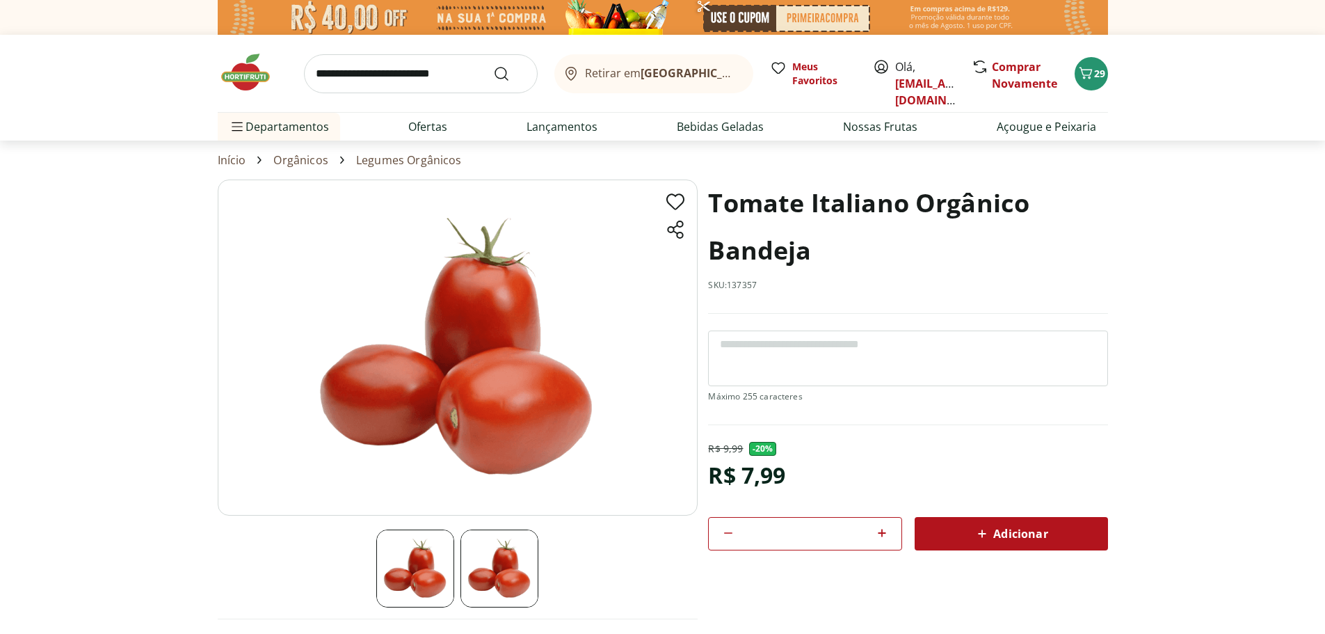
click at [376, 79] on input "search" at bounding box center [421, 73] width 234 height 39
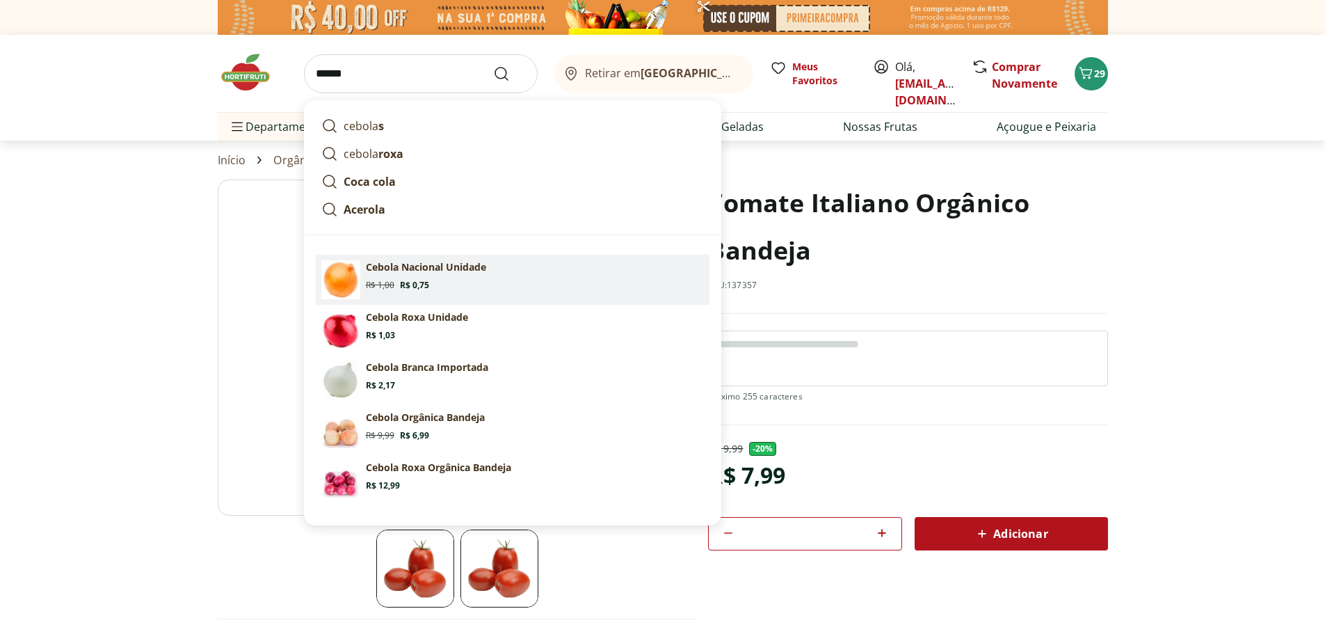
click at [495, 265] on section "Cebola Nacional Unidade Original price: R$ 1,00 Price: R$ 0,75" at bounding box center [535, 275] width 338 height 31
type input "**********"
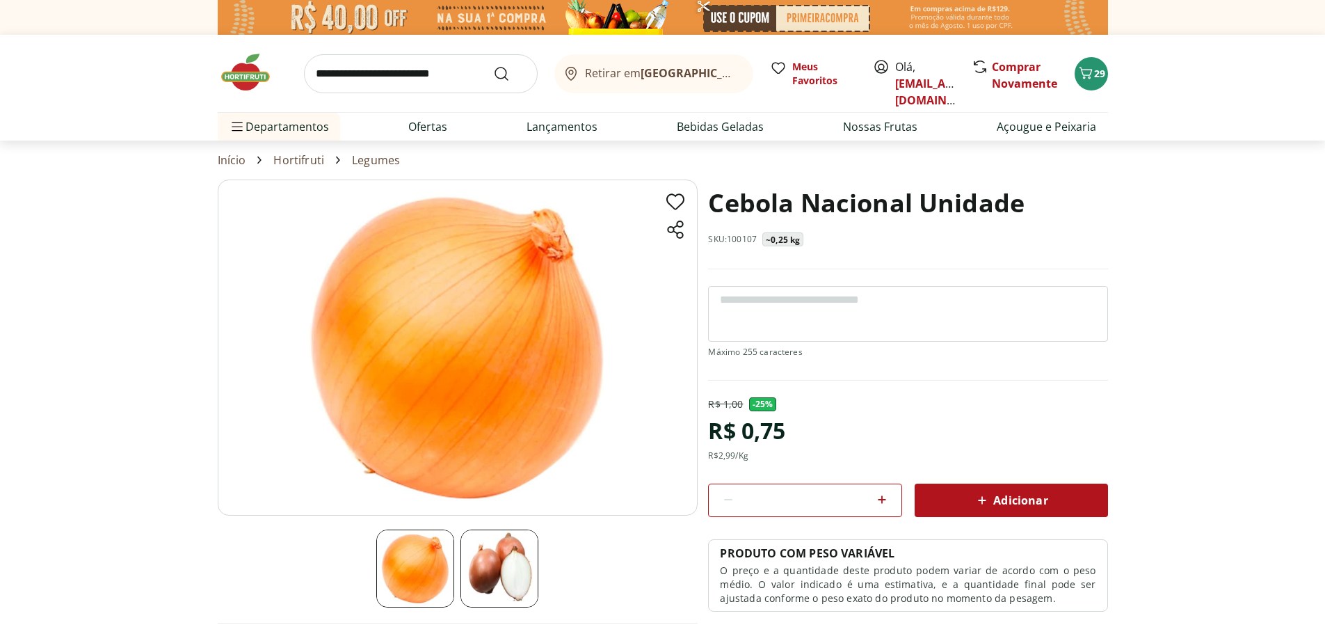
click at [886, 496] on icon at bounding box center [882, 499] width 17 height 17
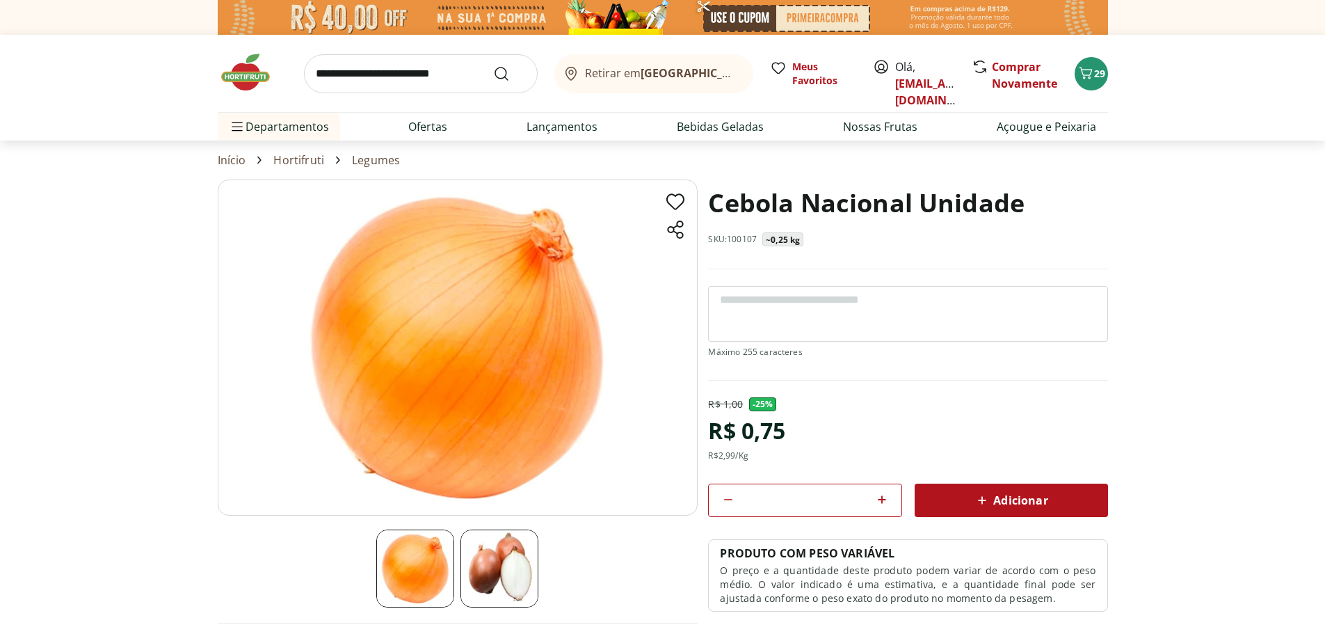
click at [886, 496] on icon at bounding box center [882, 499] width 17 height 17
type input "*"
click at [1002, 504] on span "Adicionar" at bounding box center [1011, 500] width 74 height 17
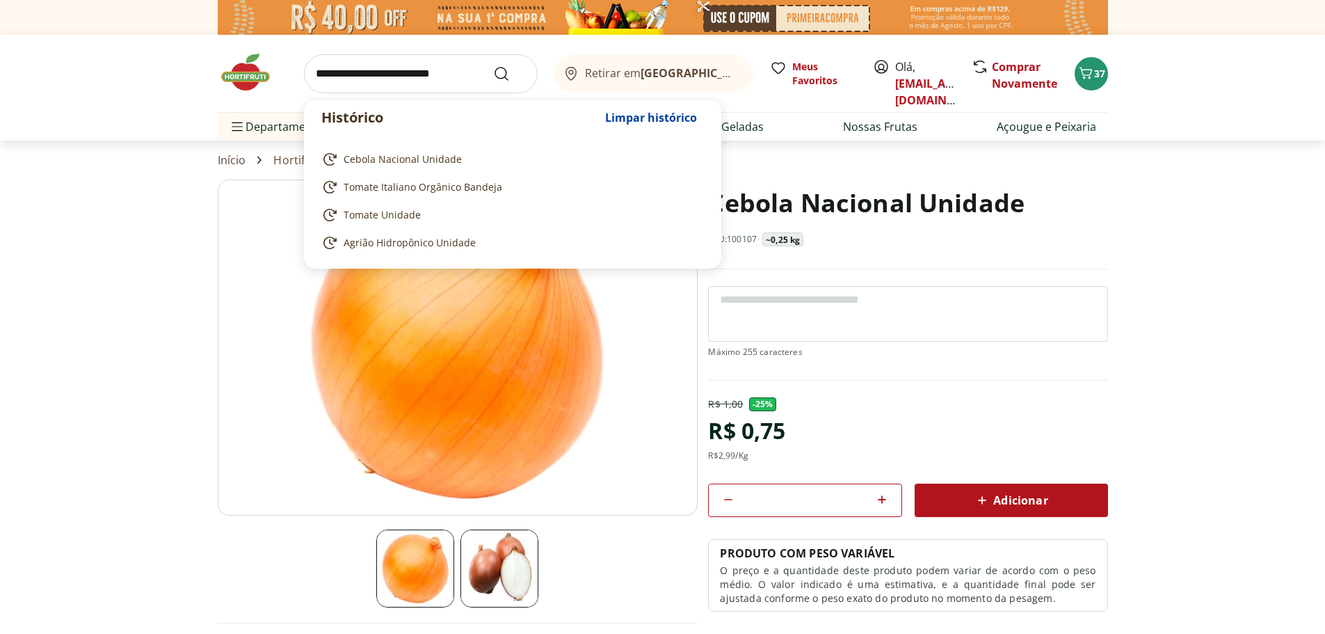
click at [392, 83] on input "search" at bounding box center [421, 73] width 234 height 39
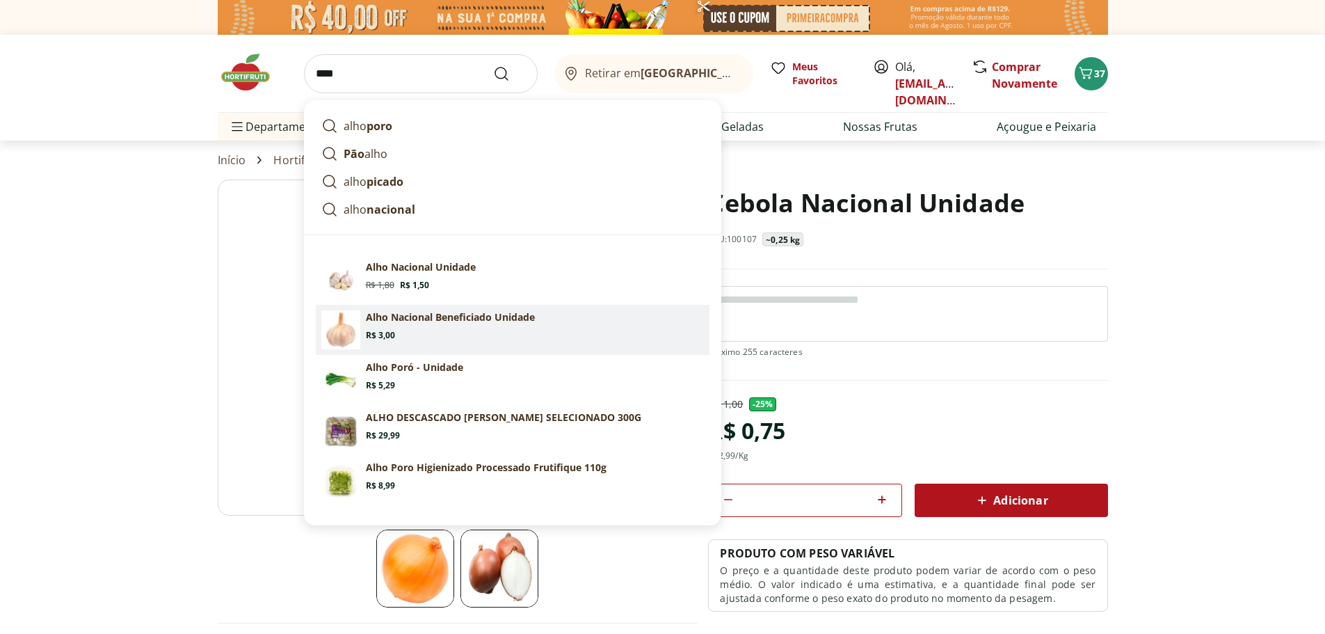
click at [400, 319] on p "Alho Nacional Beneficiado Unidade" at bounding box center [450, 317] width 169 height 14
type input "**********"
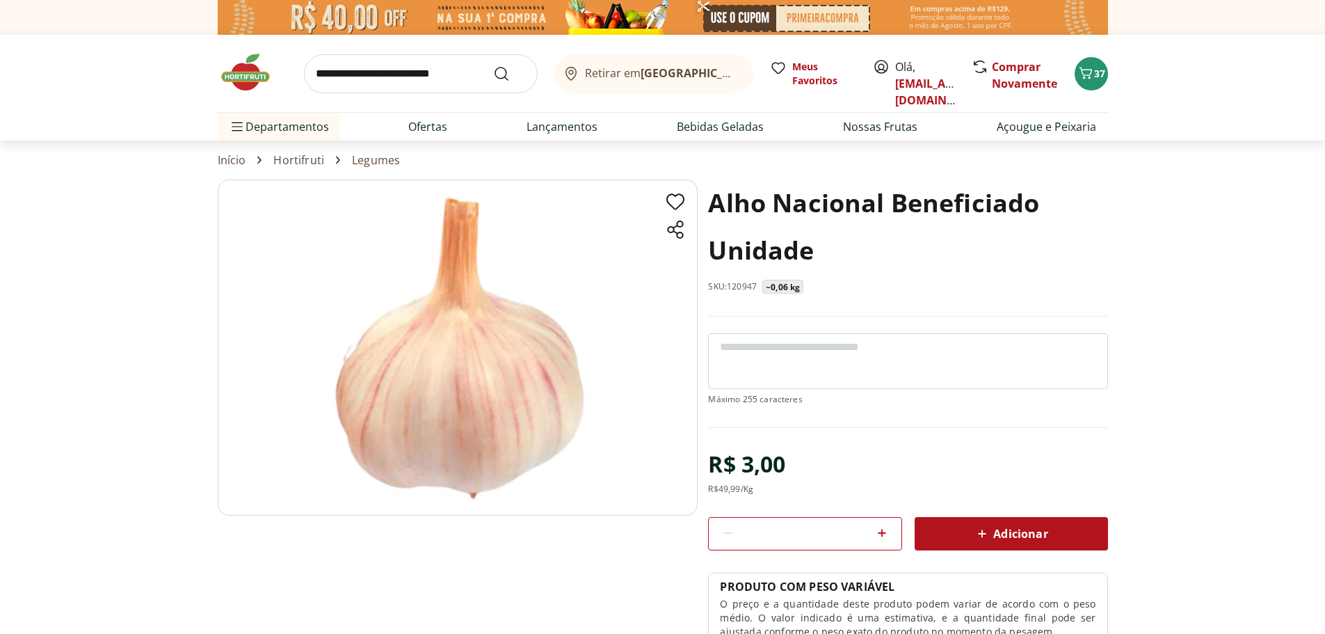
click at [888, 531] on icon at bounding box center [882, 532] width 17 height 17
click at [885, 533] on icon at bounding box center [882, 533] width 8 height 8
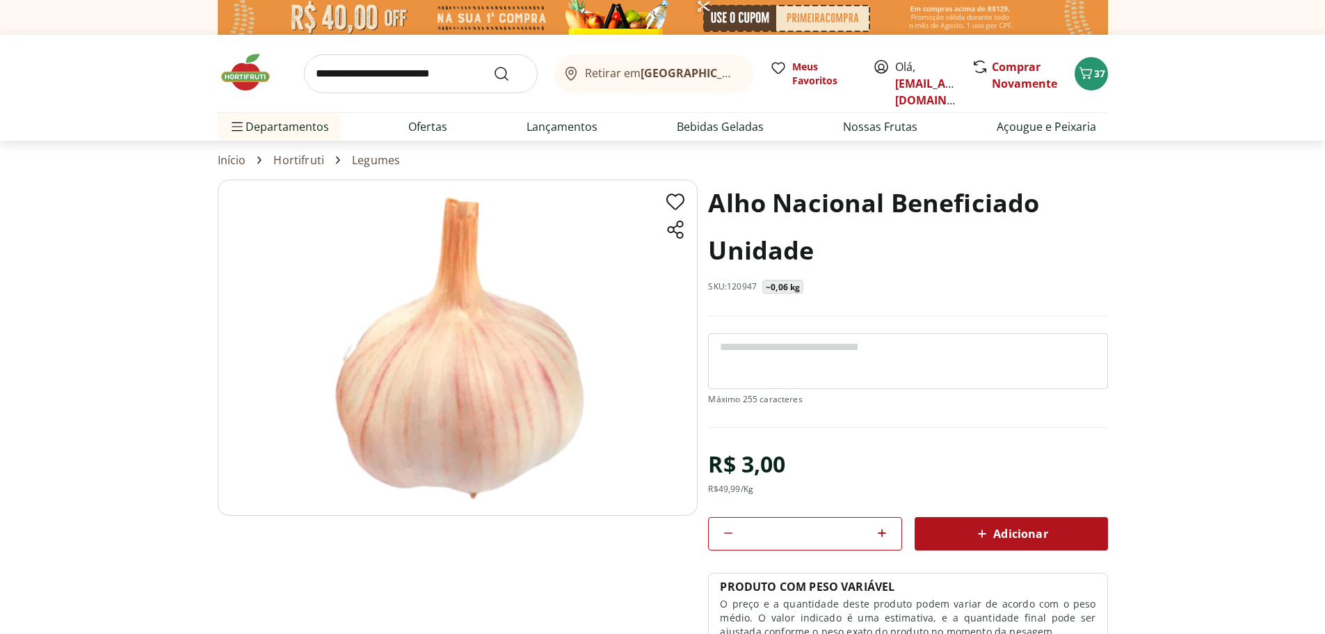
type input "*"
click at [985, 532] on icon at bounding box center [982, 533] width 17 height 17
click at [1091, 81] on span "Carrinho" at bounding box center [1085, 74] width 17 height 18
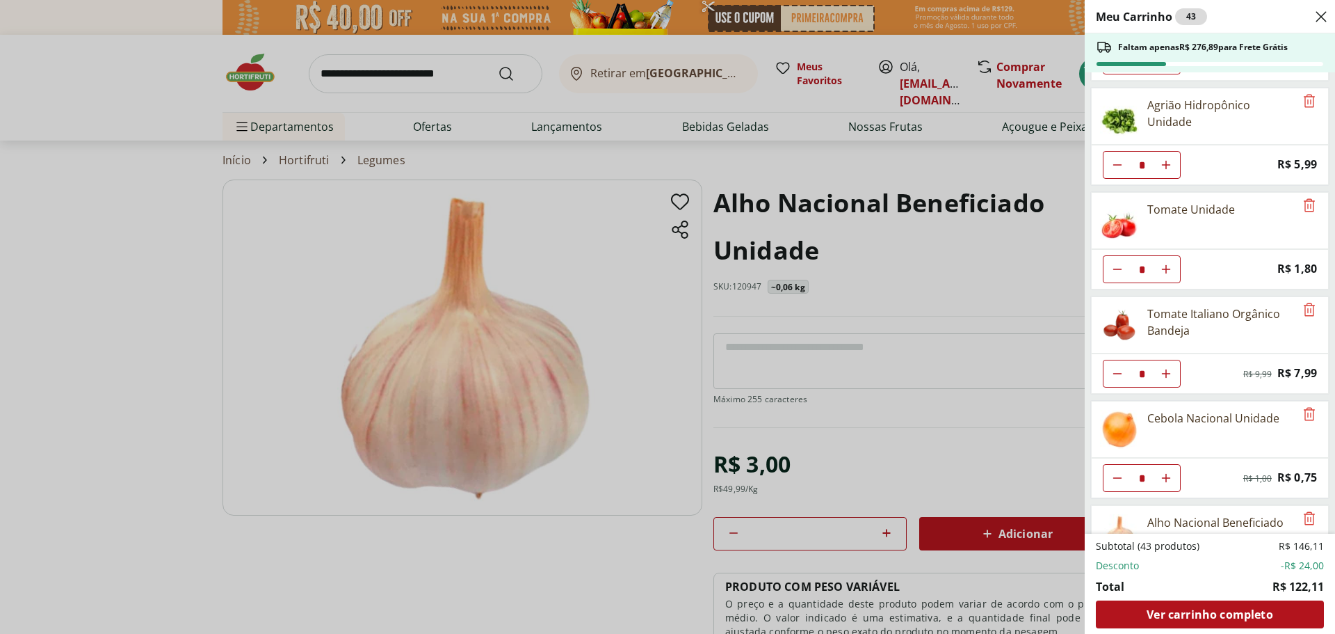
scroll to position [483, 0]
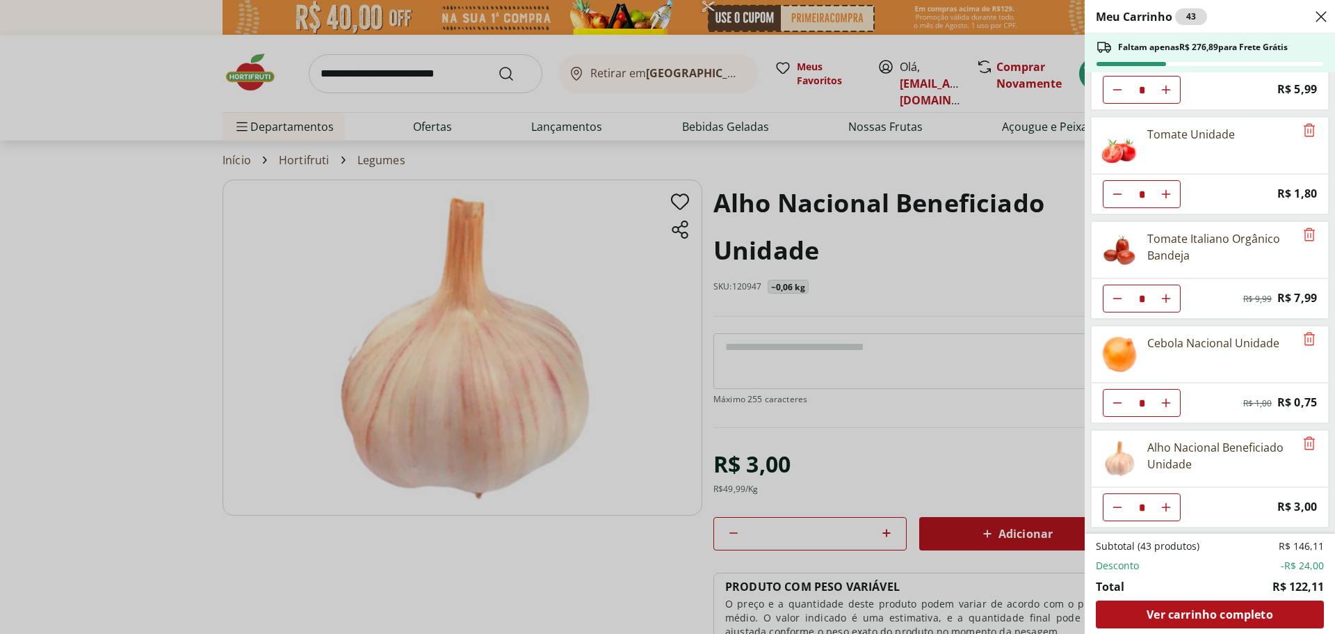
click at [1233, 596] on div "Subtotal (43 produtos) R$ 146,11 Desconto -R$ 24,00 Total R$ 122,11 Ver carrinh…" at bounding box center [1210, 583] width 228 height 89
click at [1235, 615] on span "Ver carrinho completo" at bounding box center [1210, 614] width 126 height 11
